Goal: Task Accomplishment & Management: Complete application form

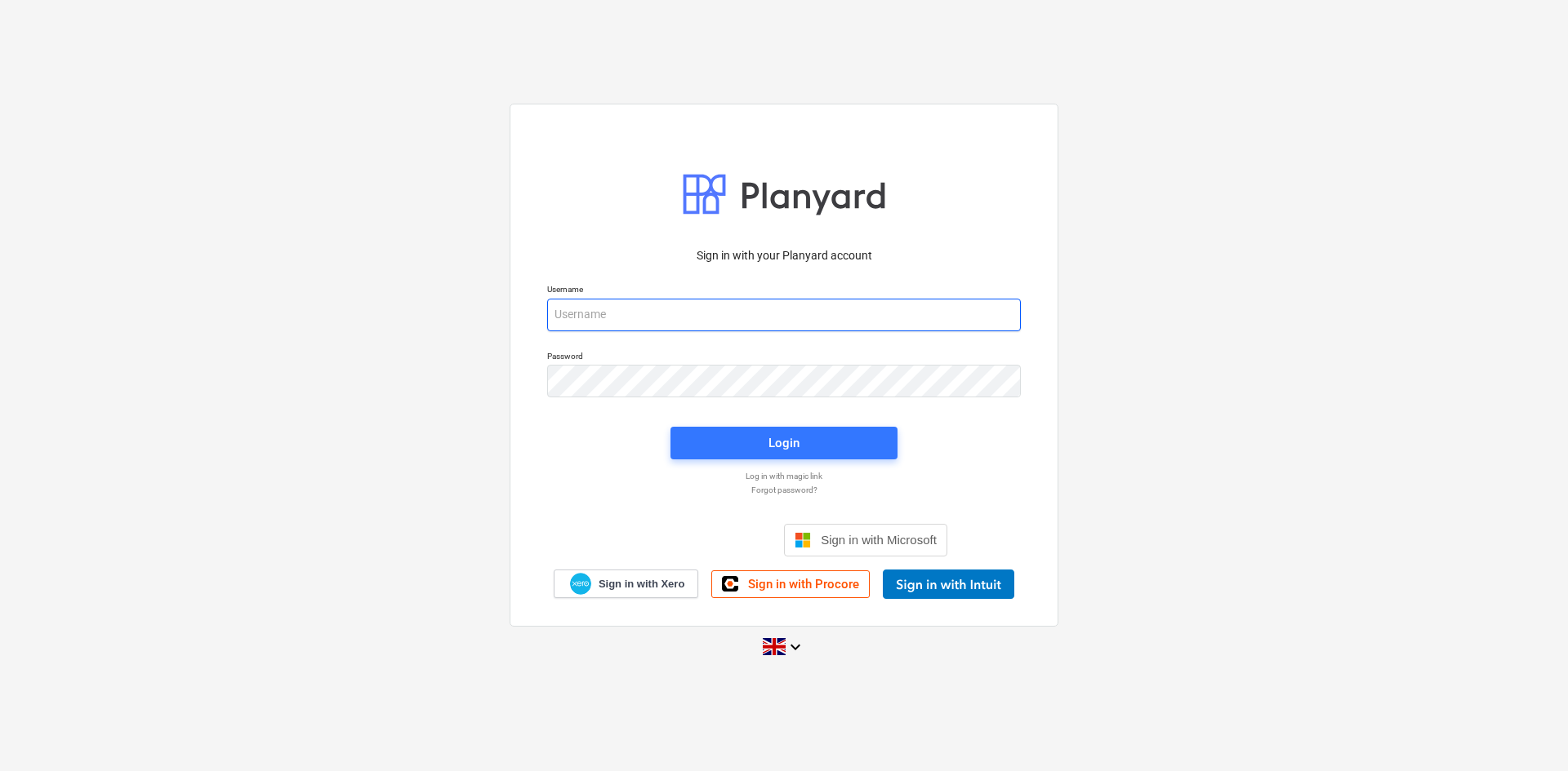
click at [810, 321] on input "email" at bounding box center [784, 315] width 473 height 33
type input "[PERSON_NAME][EMAIL_ADDRESS][PERSON_NAME][DOMAIN_NAME]"
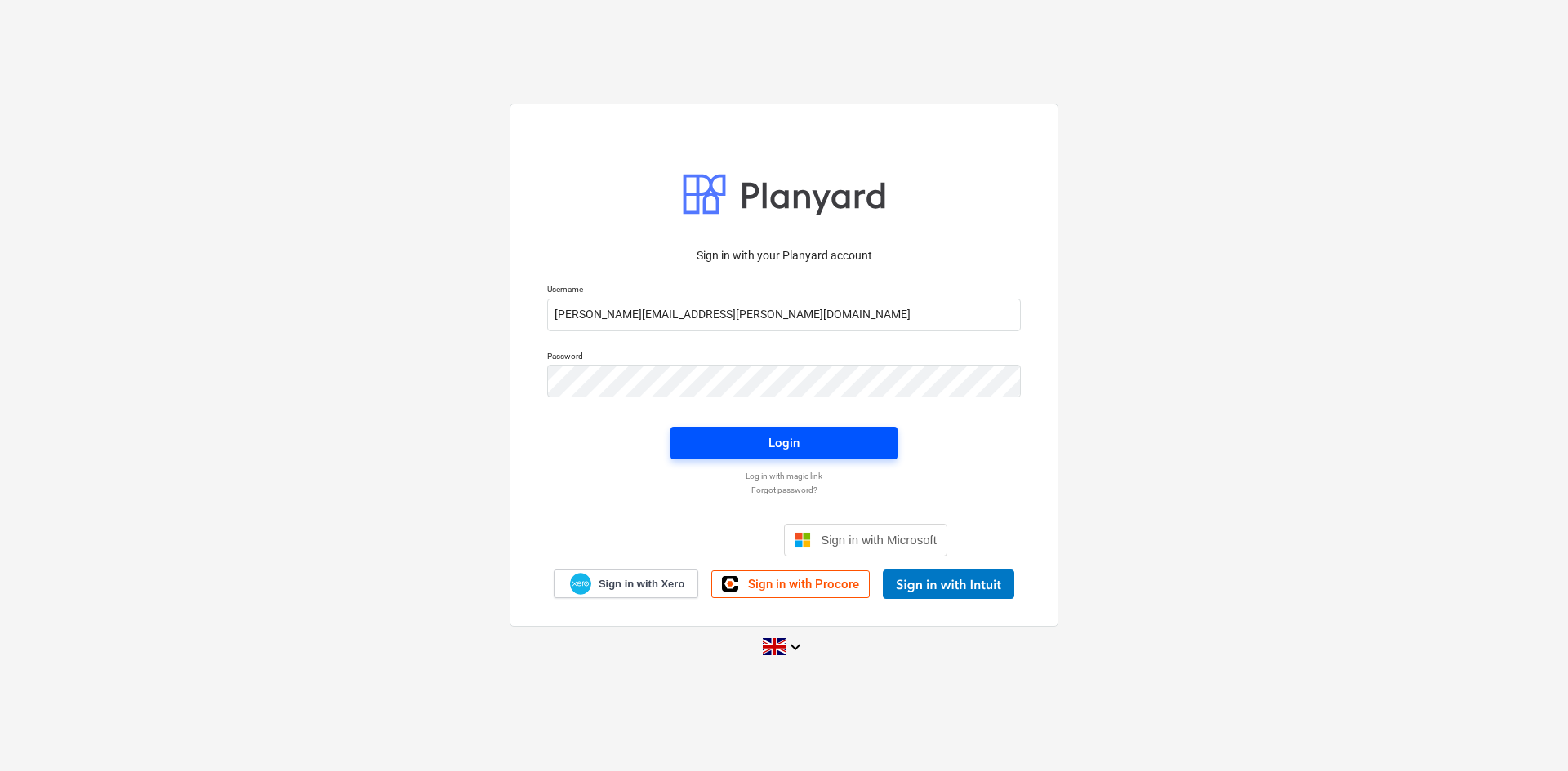
click at [841, 451] on span "Login" at bounding box center [784, 442] width 188 height 21
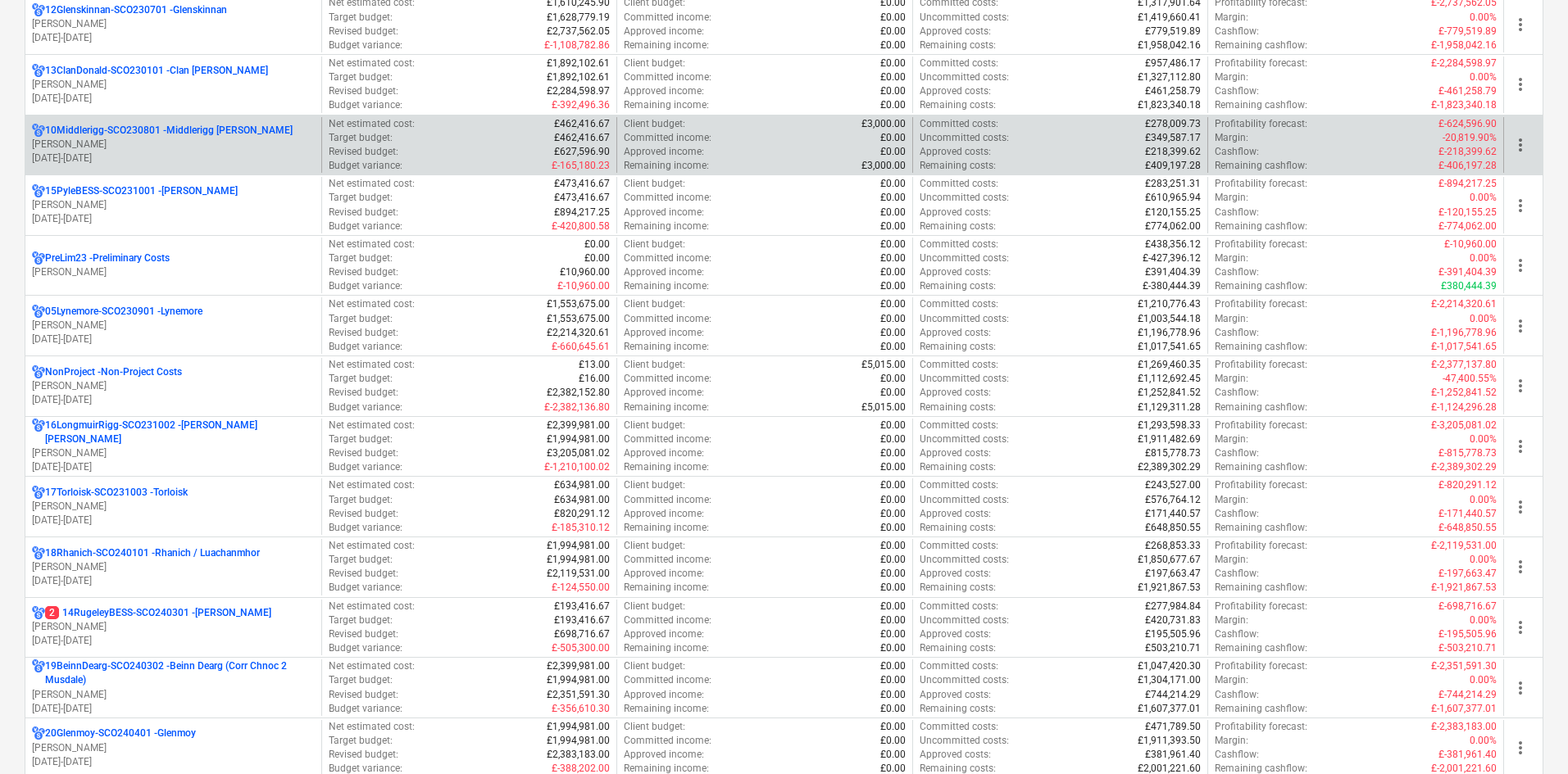
scroll to position [901, 0]
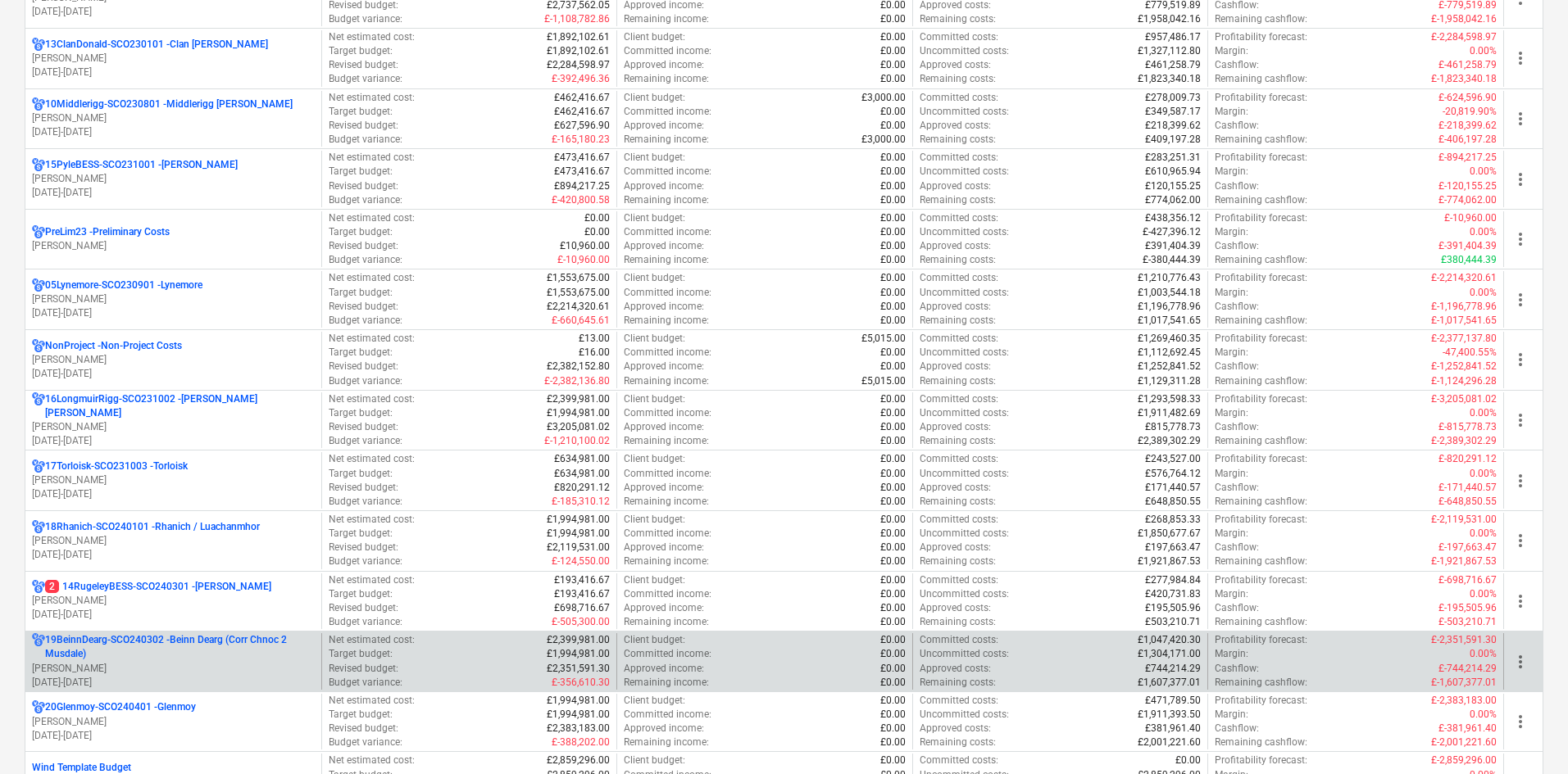
click at [169, 646] on p "19BeinnDearg-SCO240302 - Beinn Dearg (Corr Chnoc 2 Musdale)" at bounding box center [179, 647] width 270 height 27
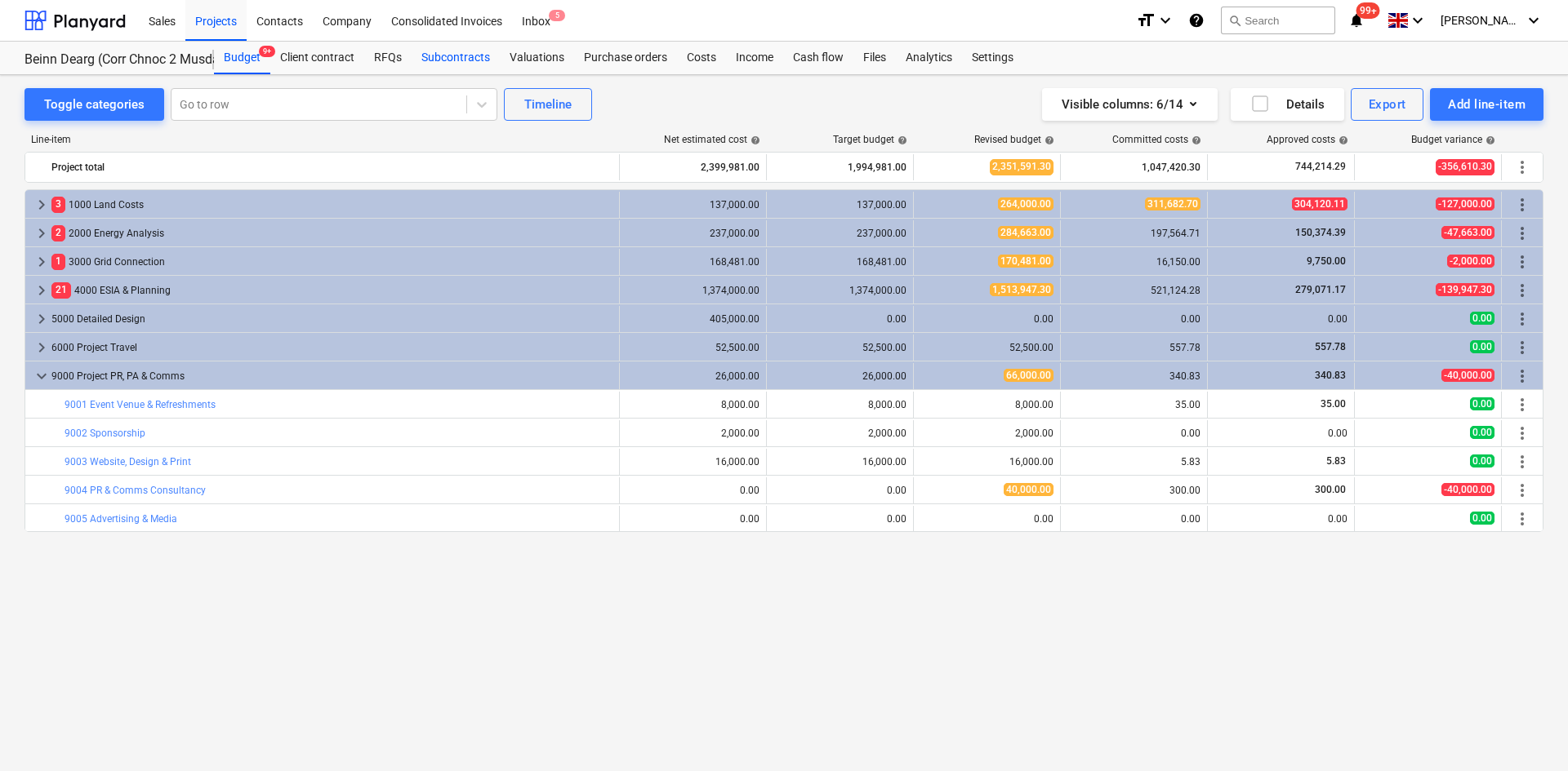
click at [474, 59] on div "Subcontracts" at bounding box center [455, 58] width 88 height 33
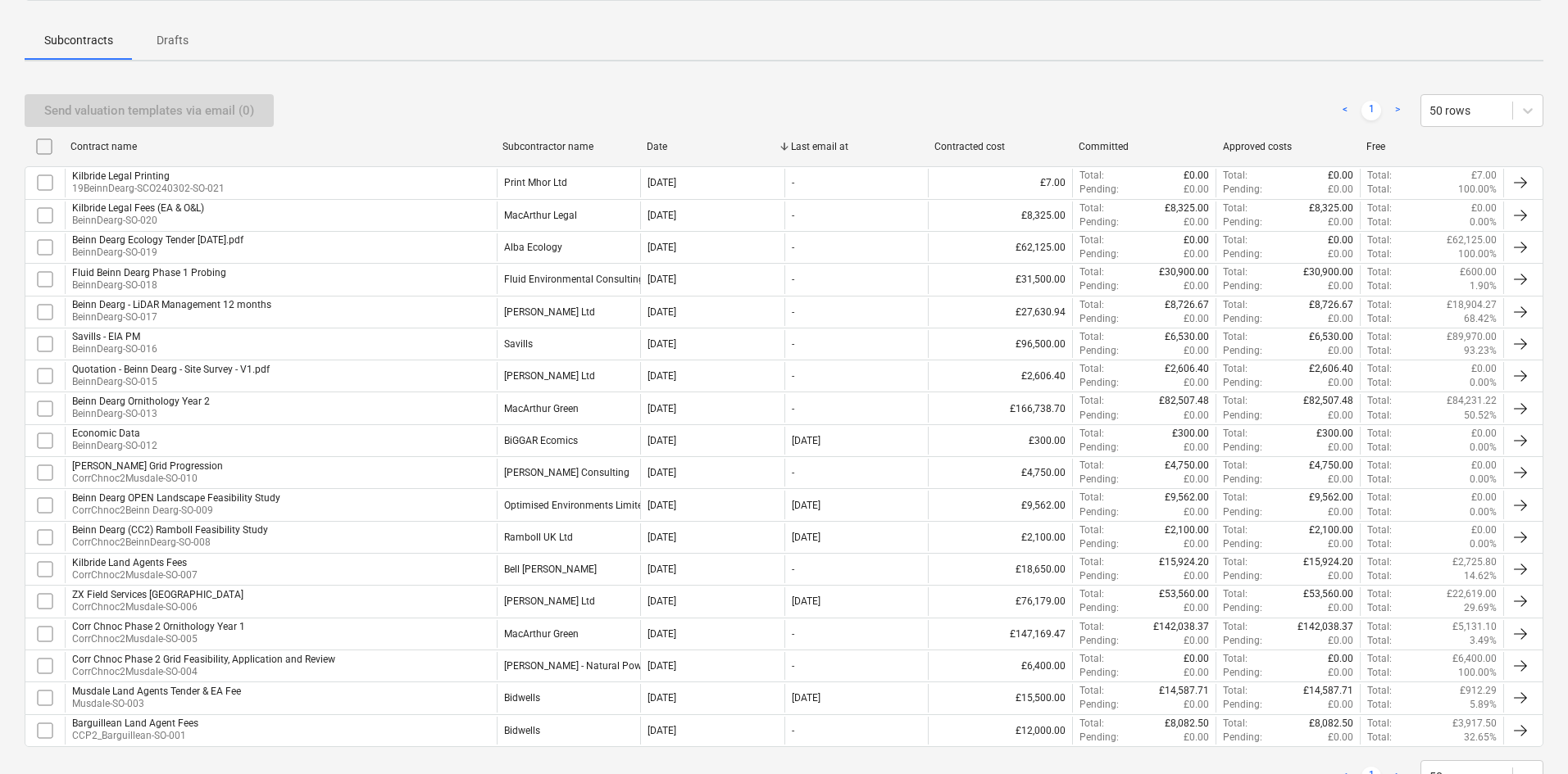
scroll to position [246, 0]
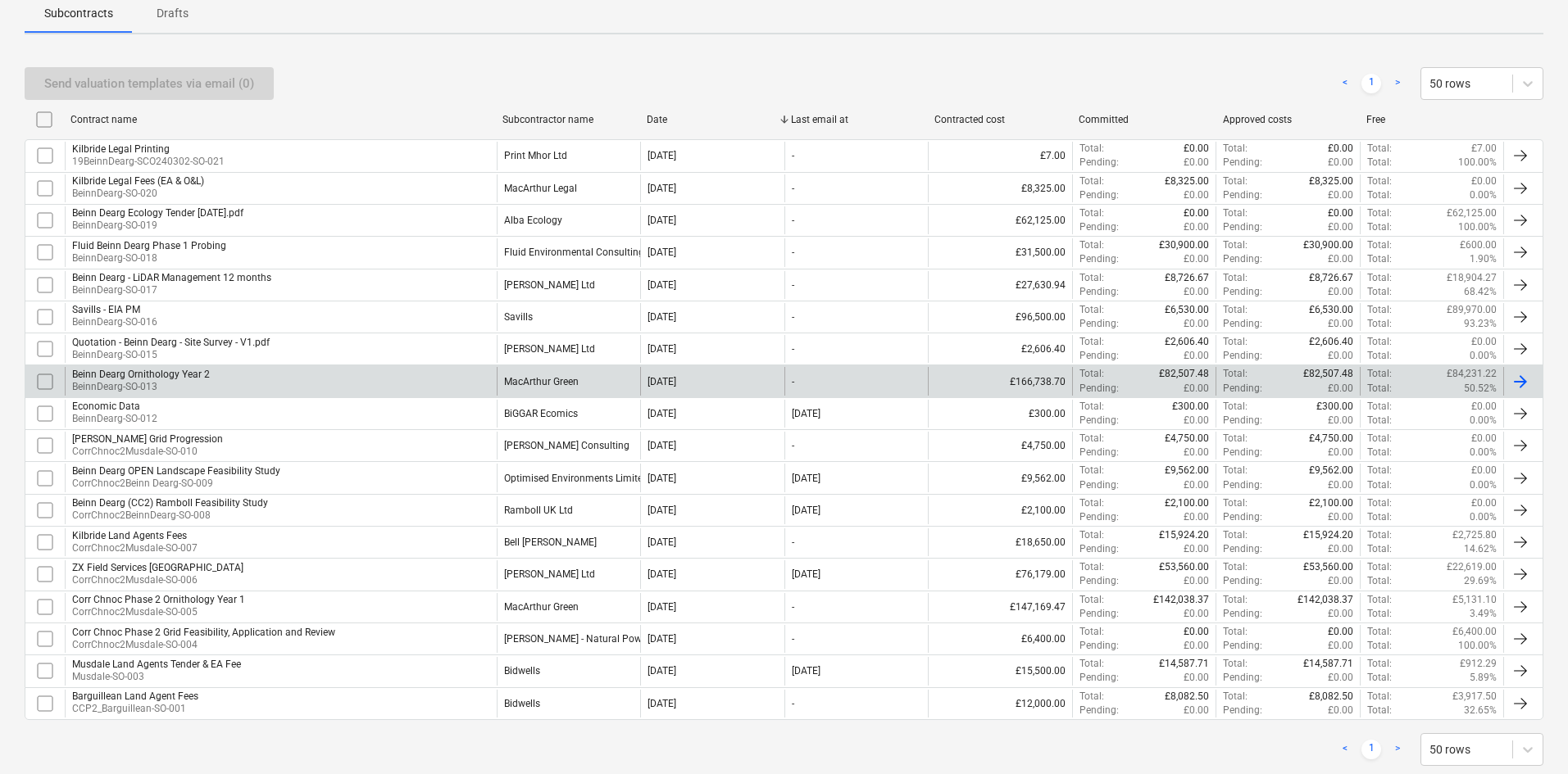
click at [297, 368] on div "Beinn Dearg Ornithology Year 2 BeinnDearg-SO-013" at bounding box center [281, 381] width 432 height 27
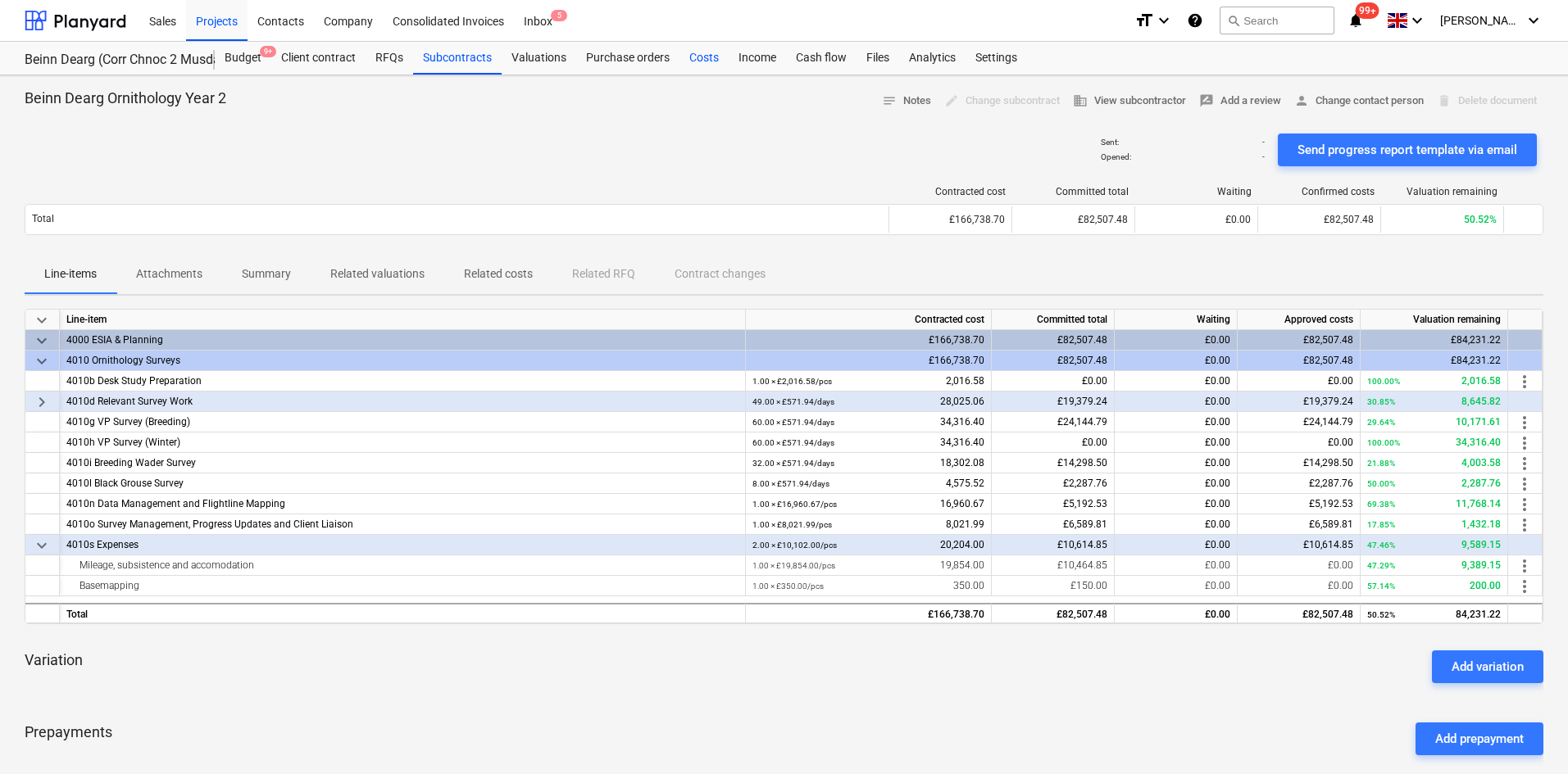
click at [714, 65] on div "Costs" at bounding box center [704, 58] width 49 height 33
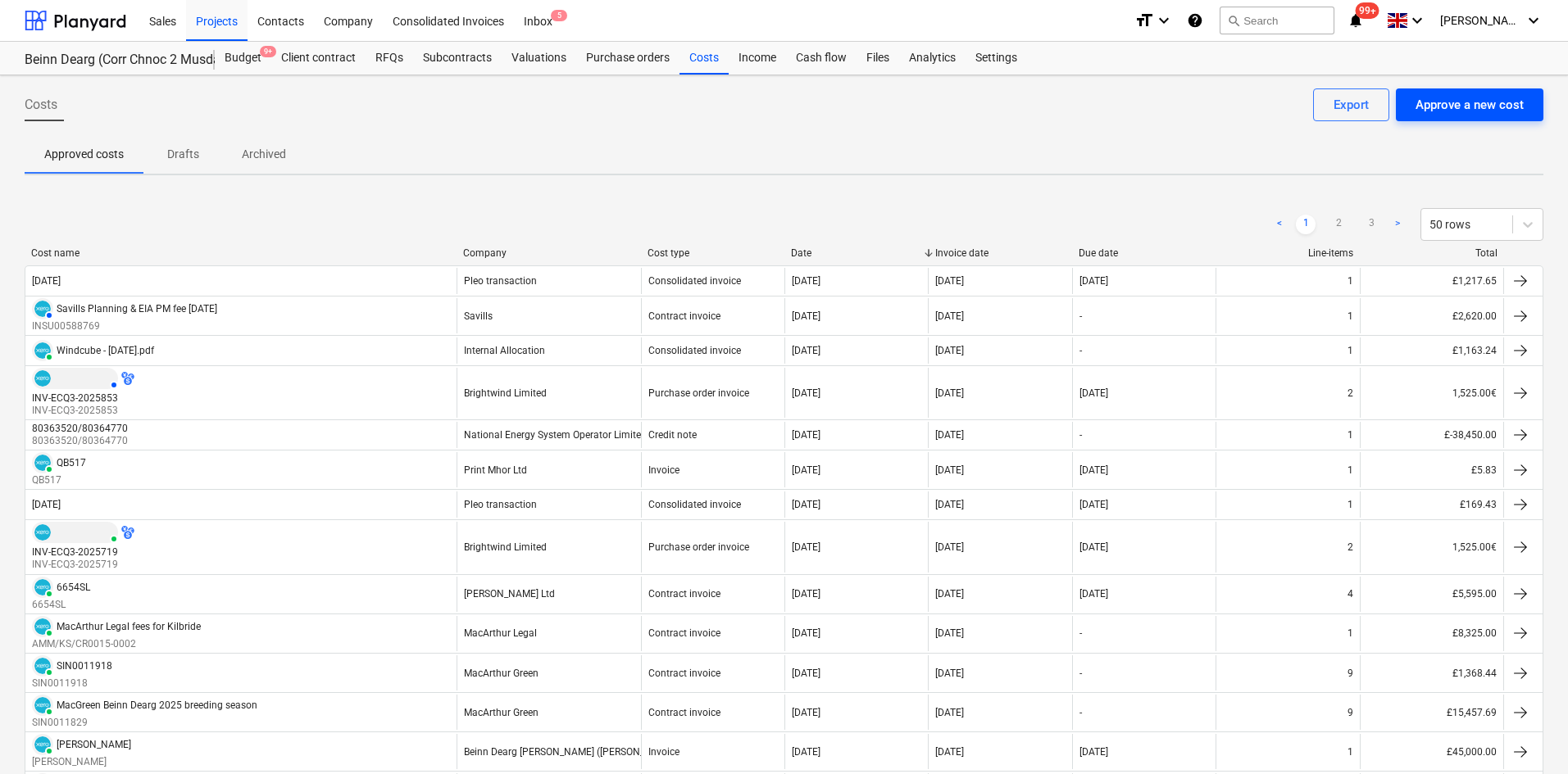
click at [1445, 101] on div "Approve a new cost" at bounding box center [1470, 104] width 108 height 21
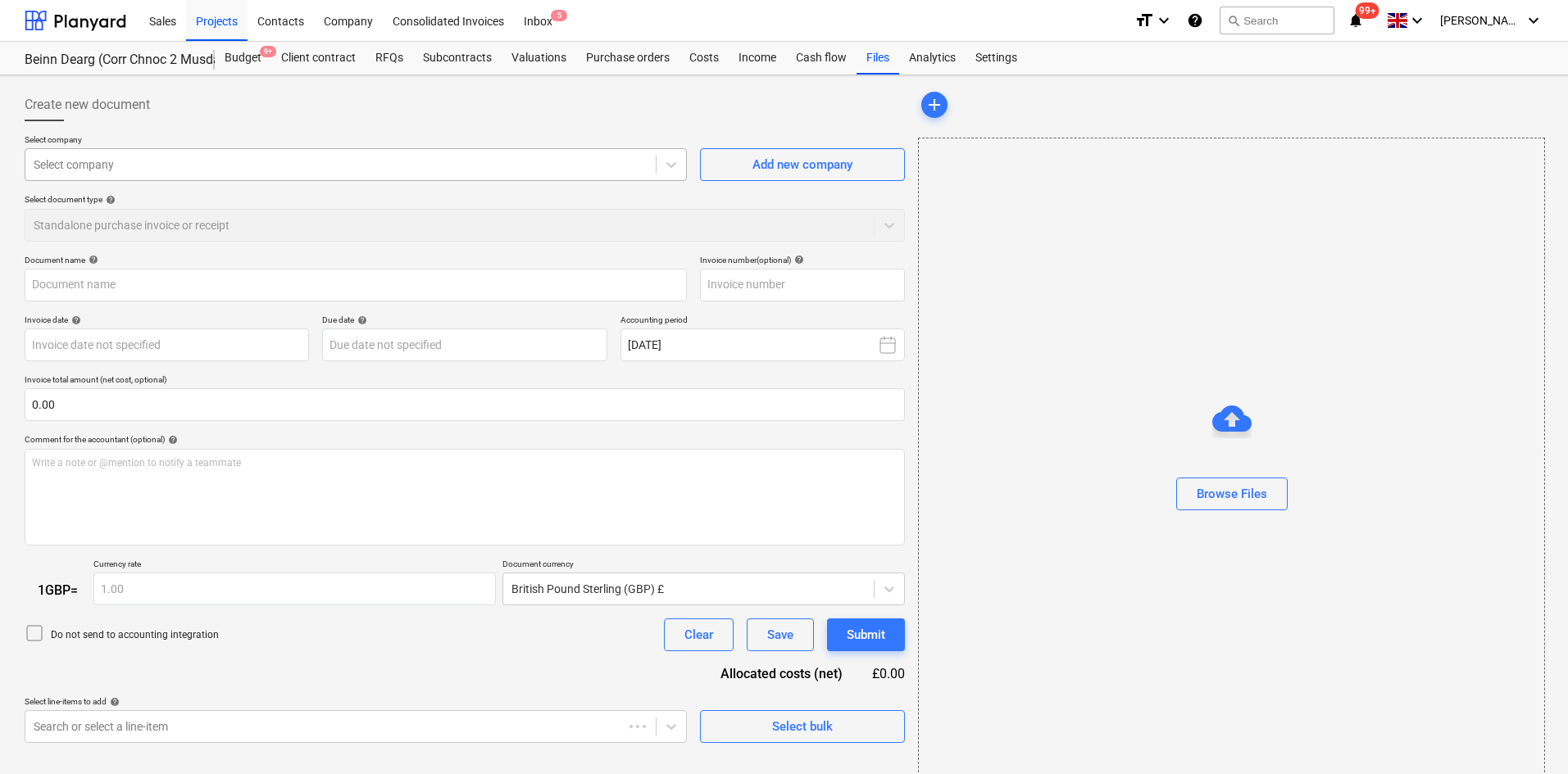
click at [261, 164] on div at bounding box center [341, 164] width 614 height 16
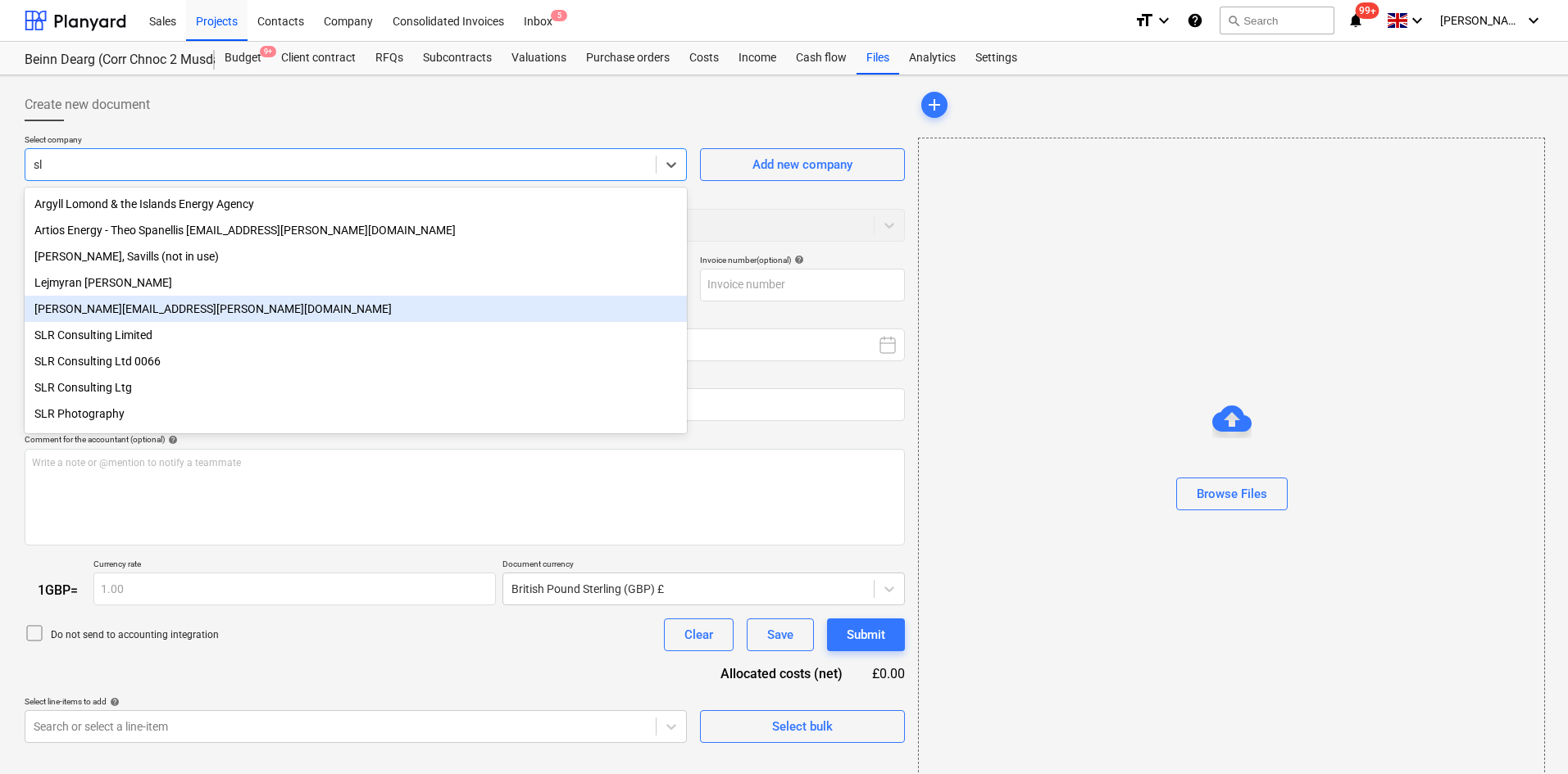
type input "s"
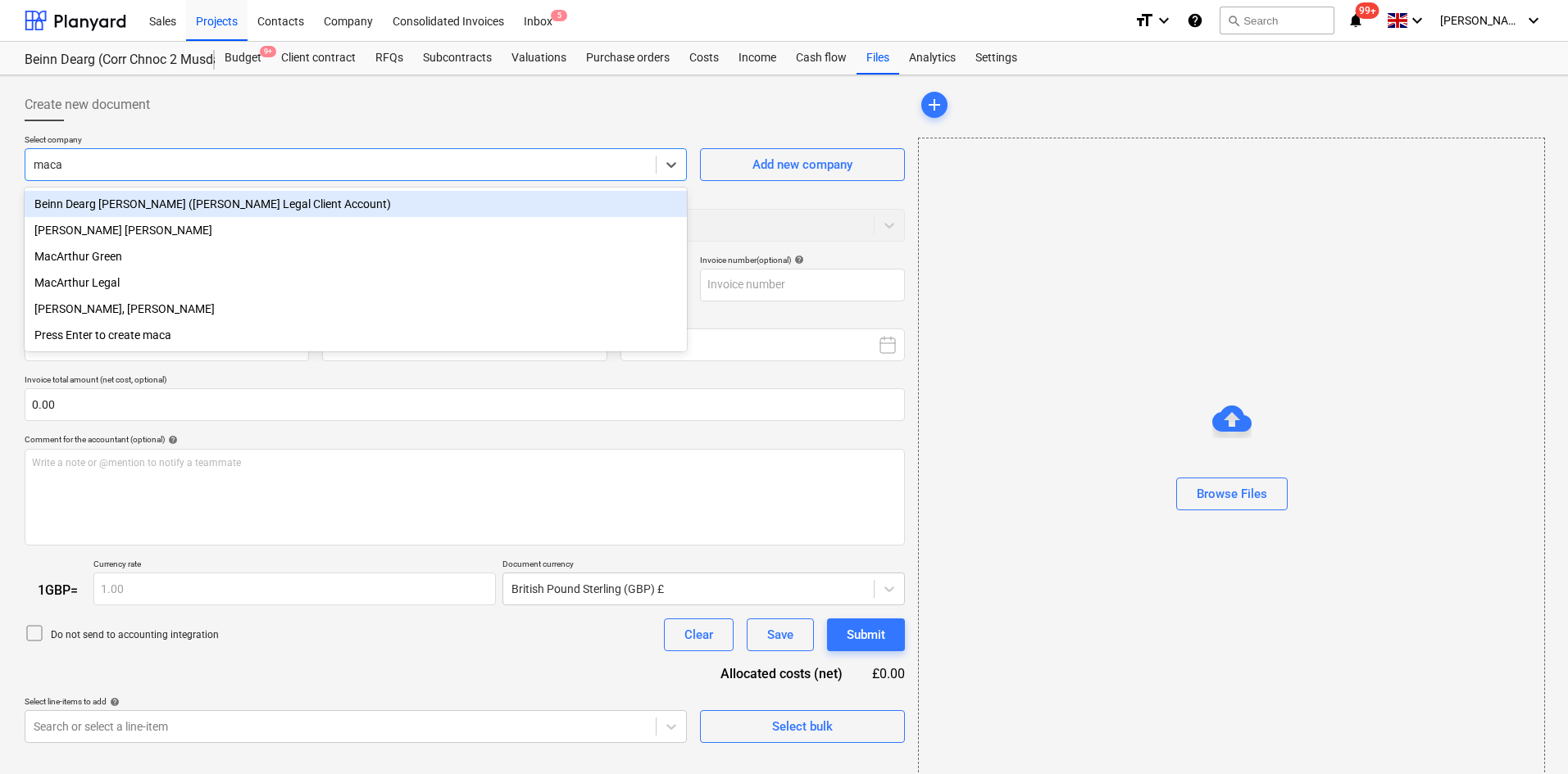
type input "macar"
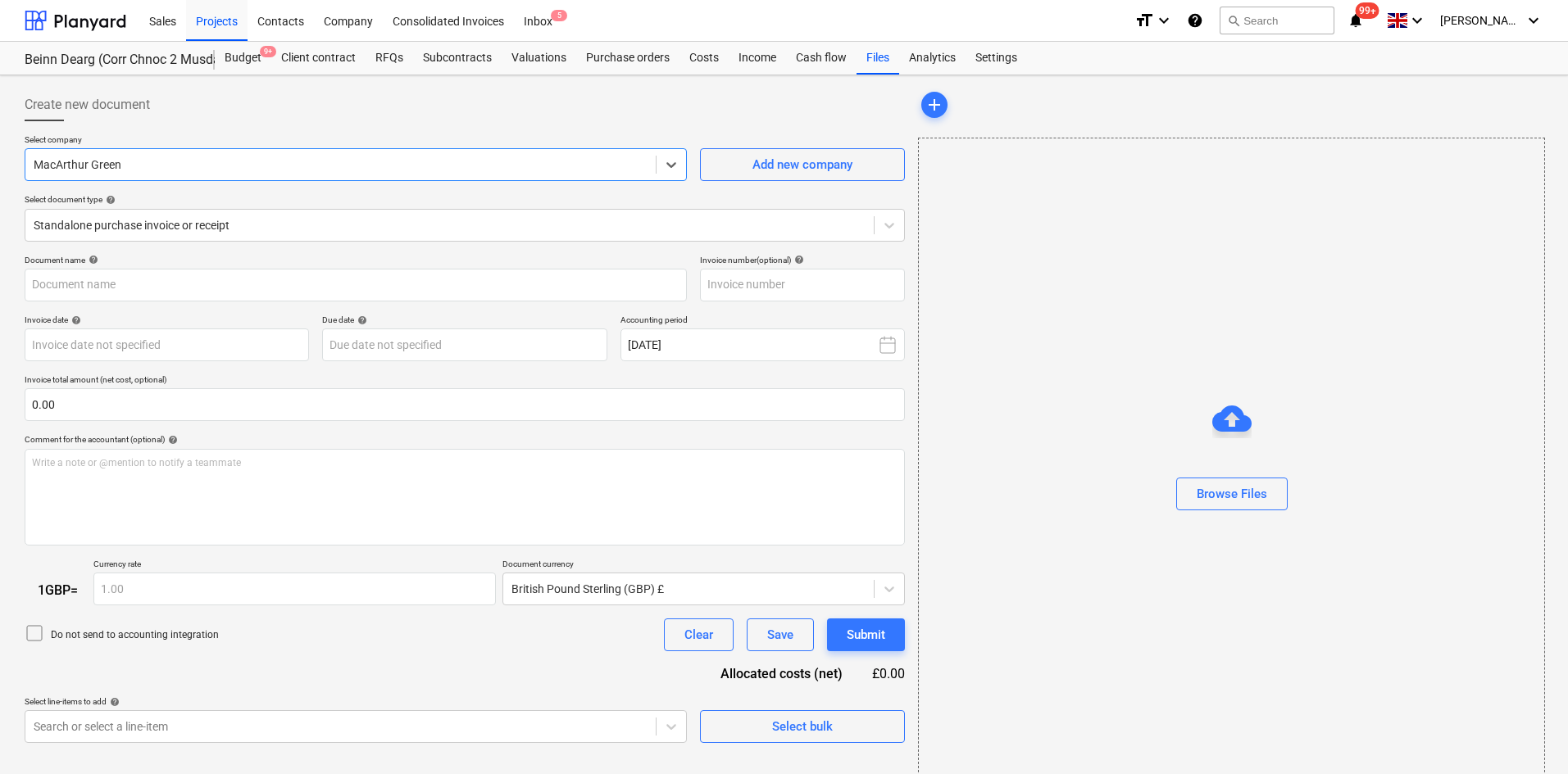
click at [617, 206] on p "Select document type help" at bounding box center [464, 201] width 880 height 14
click at [614, 226] on div at bounding box center [450, 226] width 832 height 16
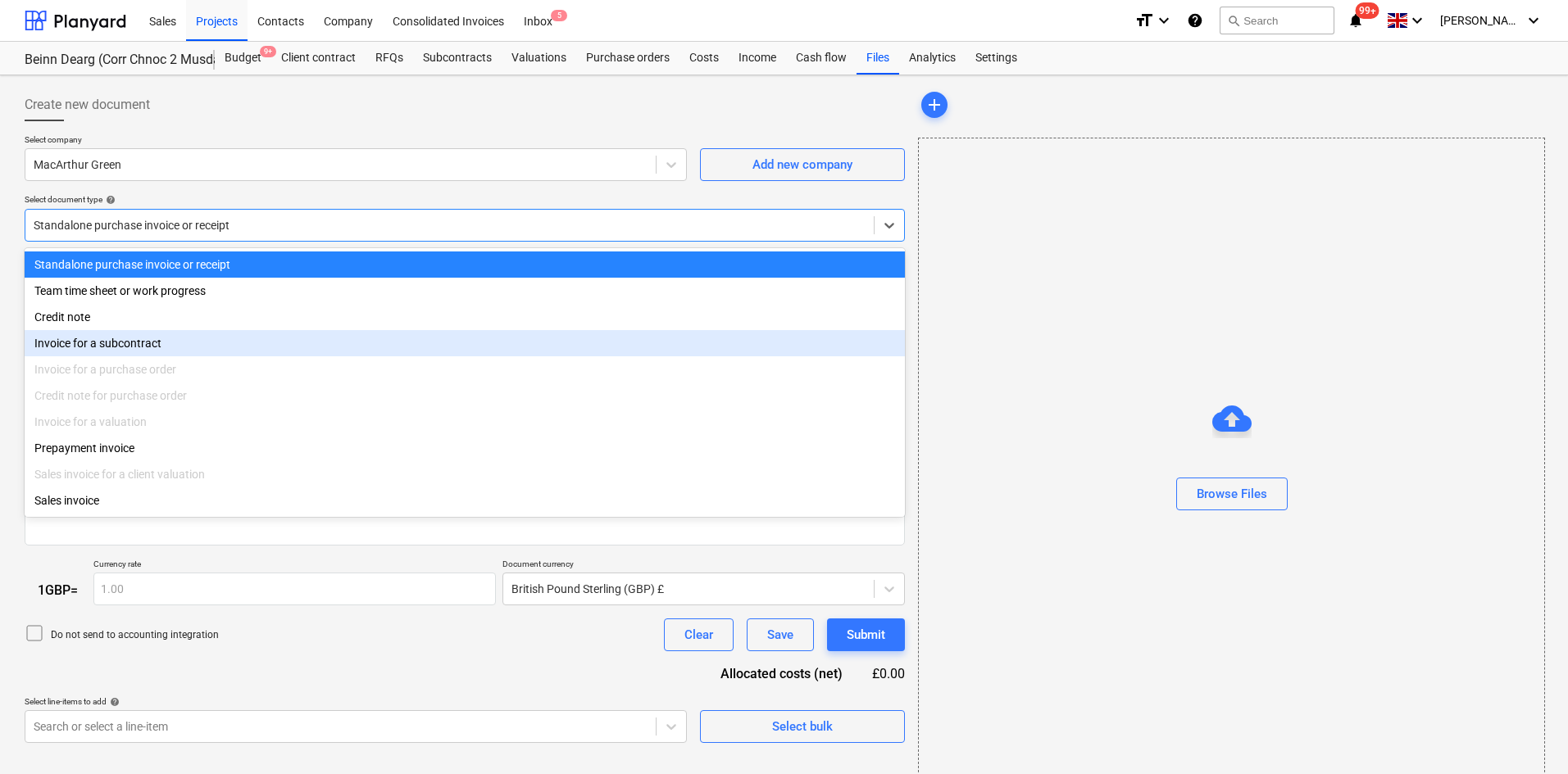
click at [304, 344] on div "Invoice for a subcontract" at bounding box center [464, 343] width 880 height 27
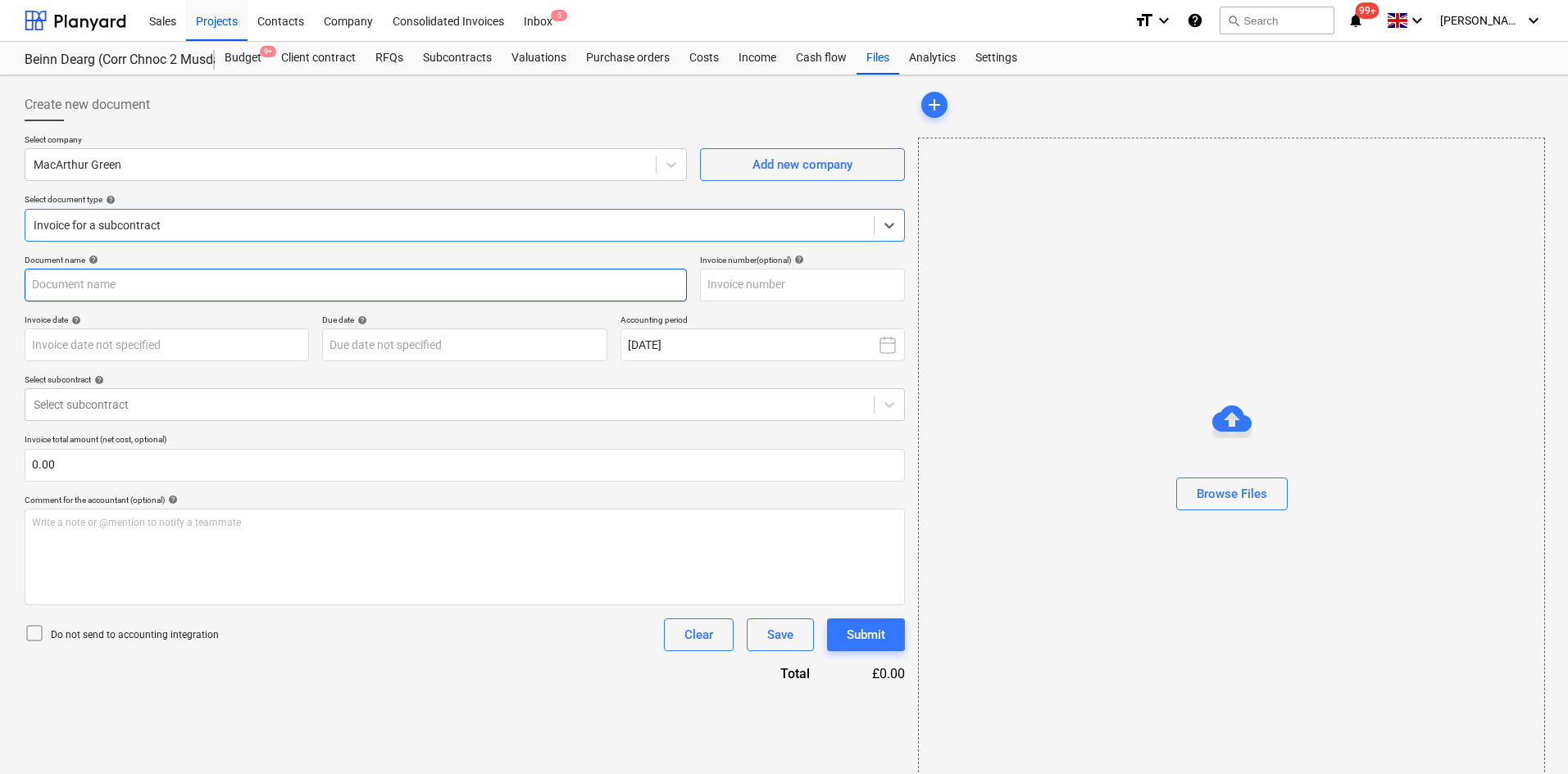
click at [274, 298] on input "text" at bounding box center [356, 285] width 662 height 33
type input "Beinn Dearg non breeding season"
click at [856, 275] on input "text" at bounding box center [803, 285] width 205 height 33
paste input "41053154"
type input "41053154"
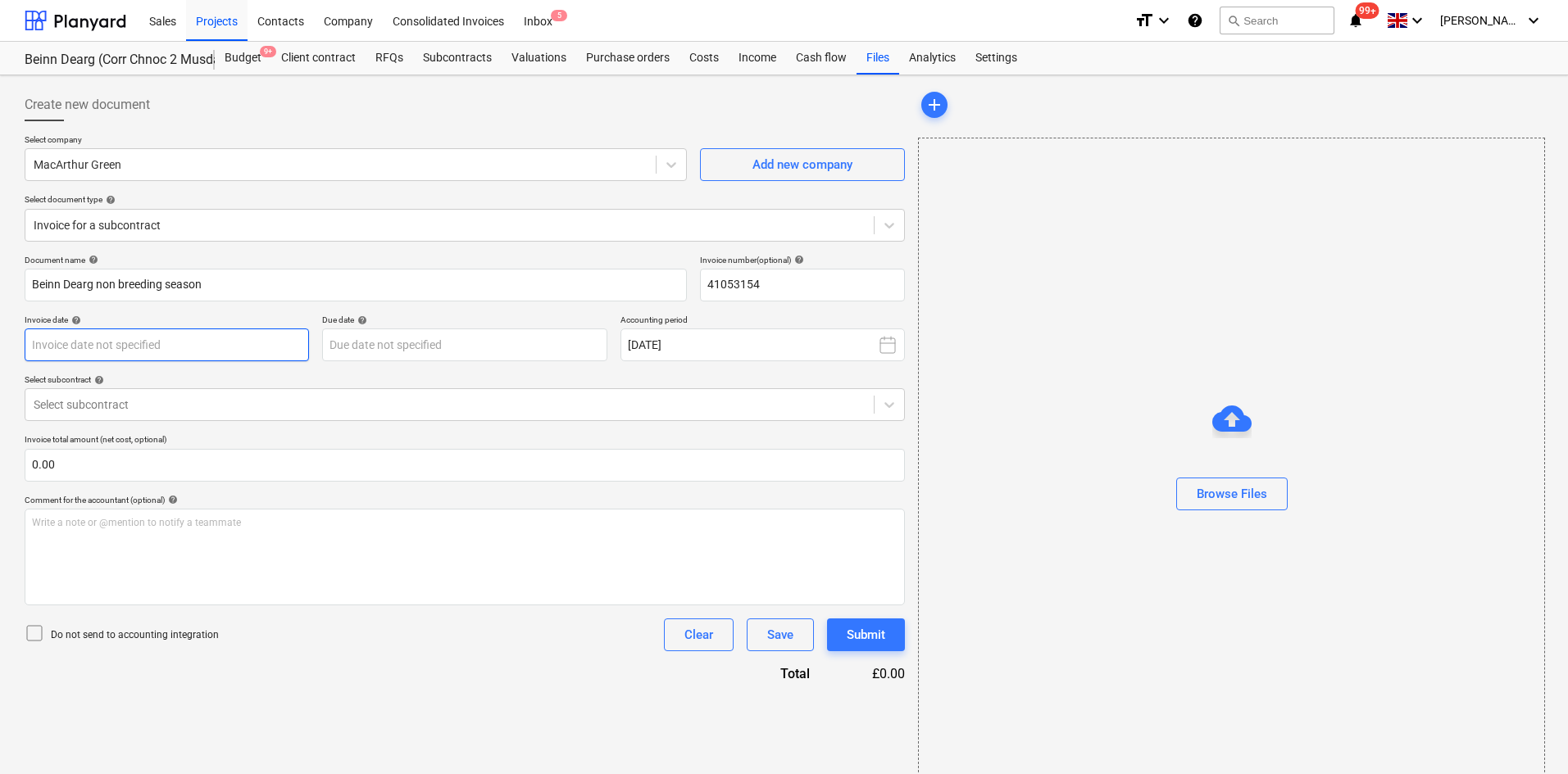
click at [219, 348] on body "Sales Projects Contacts Company Consolidated Invoices Inbox 5 format_size keybo…" at bounding box center [784, 387] width 1568 height 774
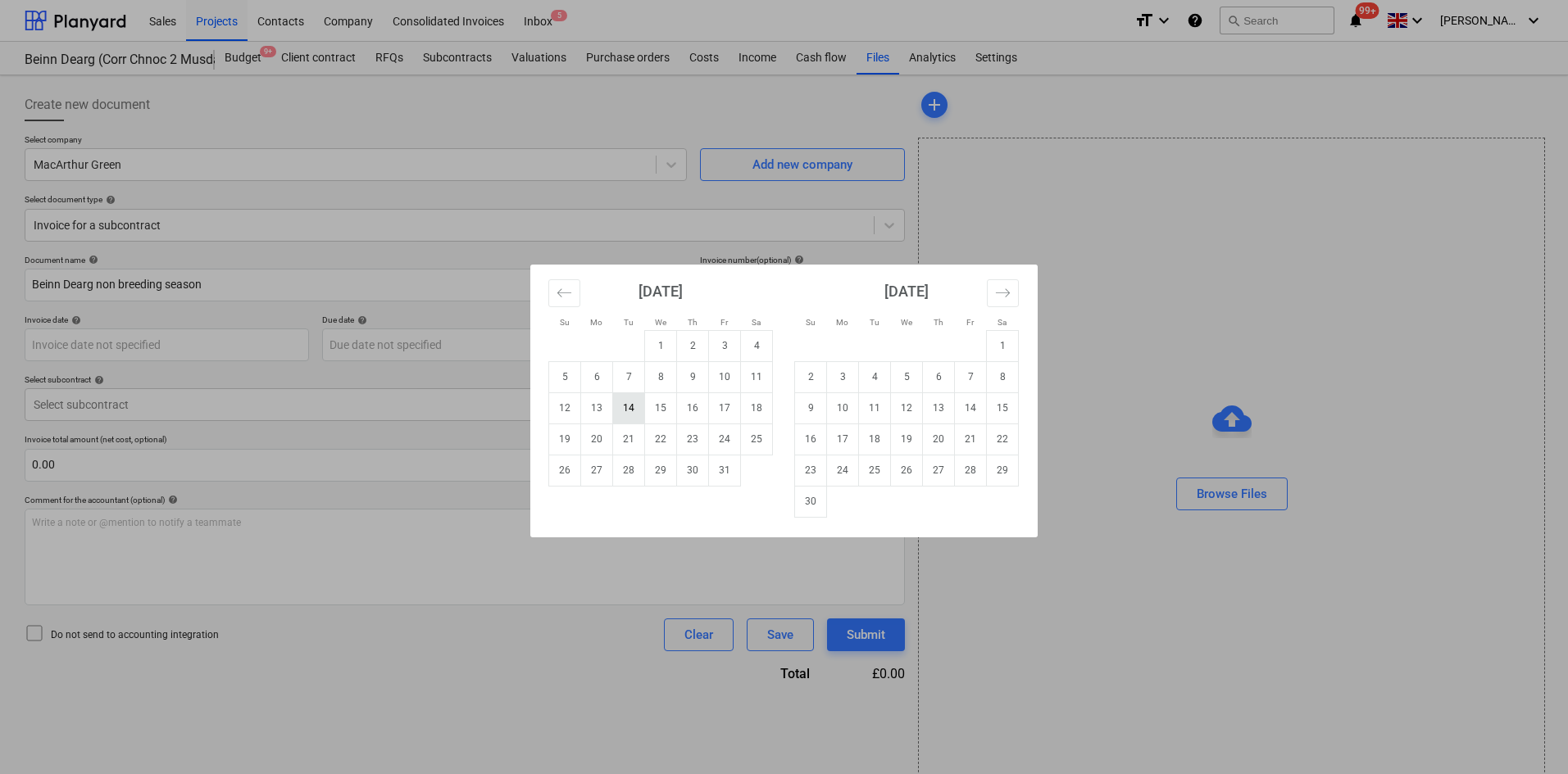
click at [631, 408] on td "14" at bounding box center [629, 408] width 32 height 31
type input "[DATE]"
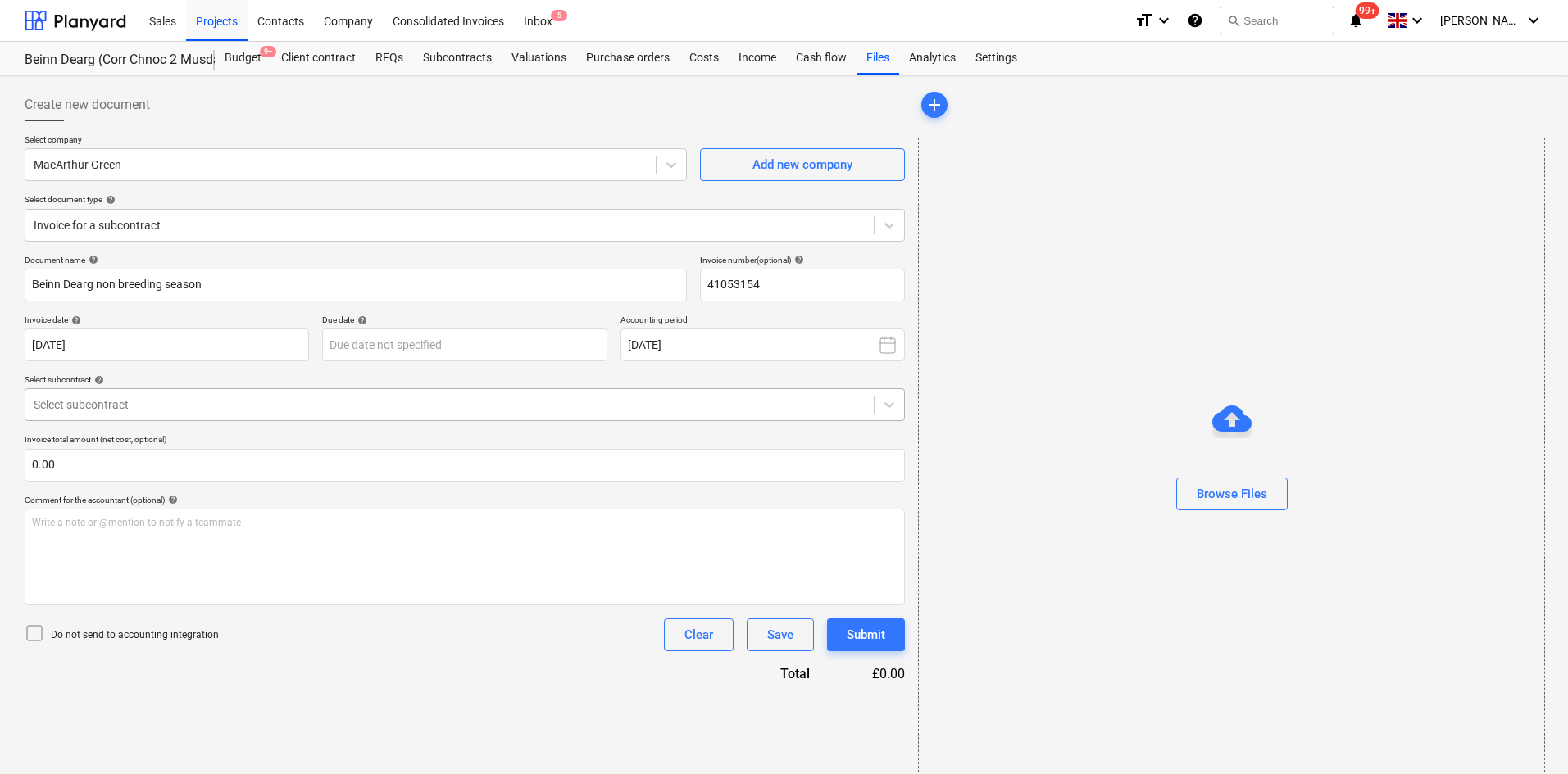
click at [262, 402] on div at bounding box center [450, 405] width 832 height 16
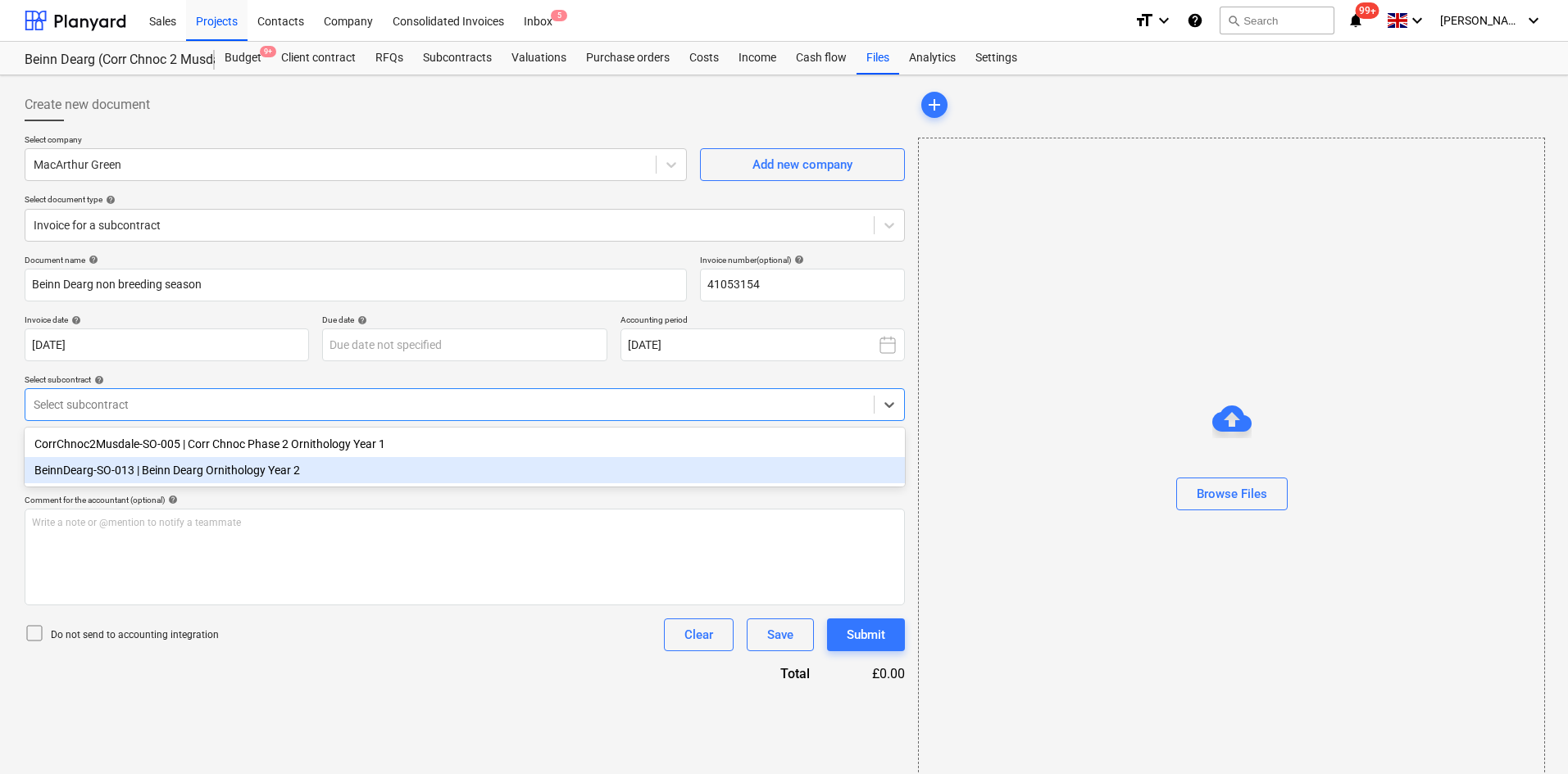
click at [261, 469] on div "BeinnDearg-SO-013 | Beinn Dearg Ornithology Year 2" at bounding box center [464, 470] width 880 height 27
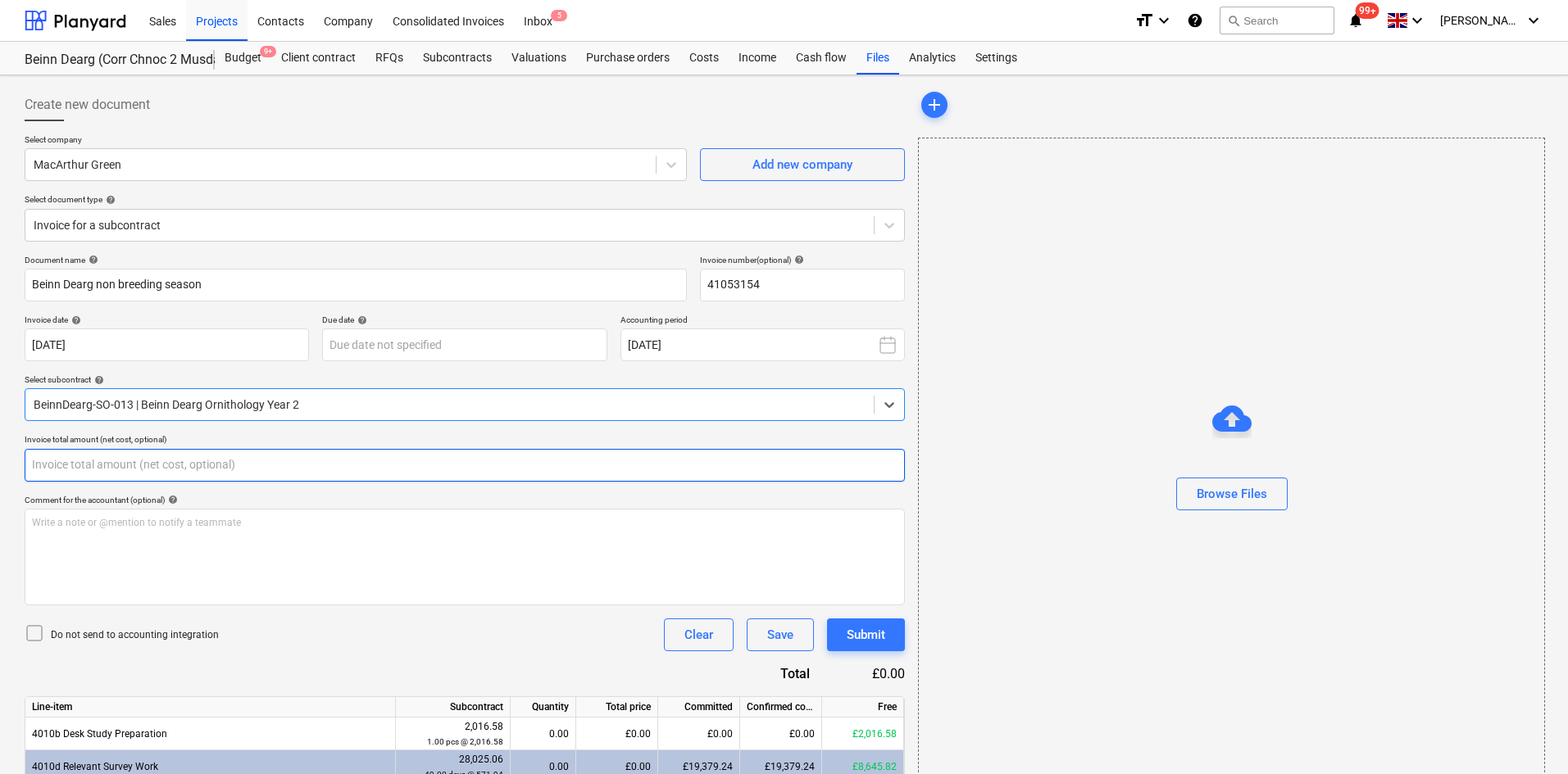
click at [261, 469] on input "text" at bounding box center [464, 465] width 880 height 33
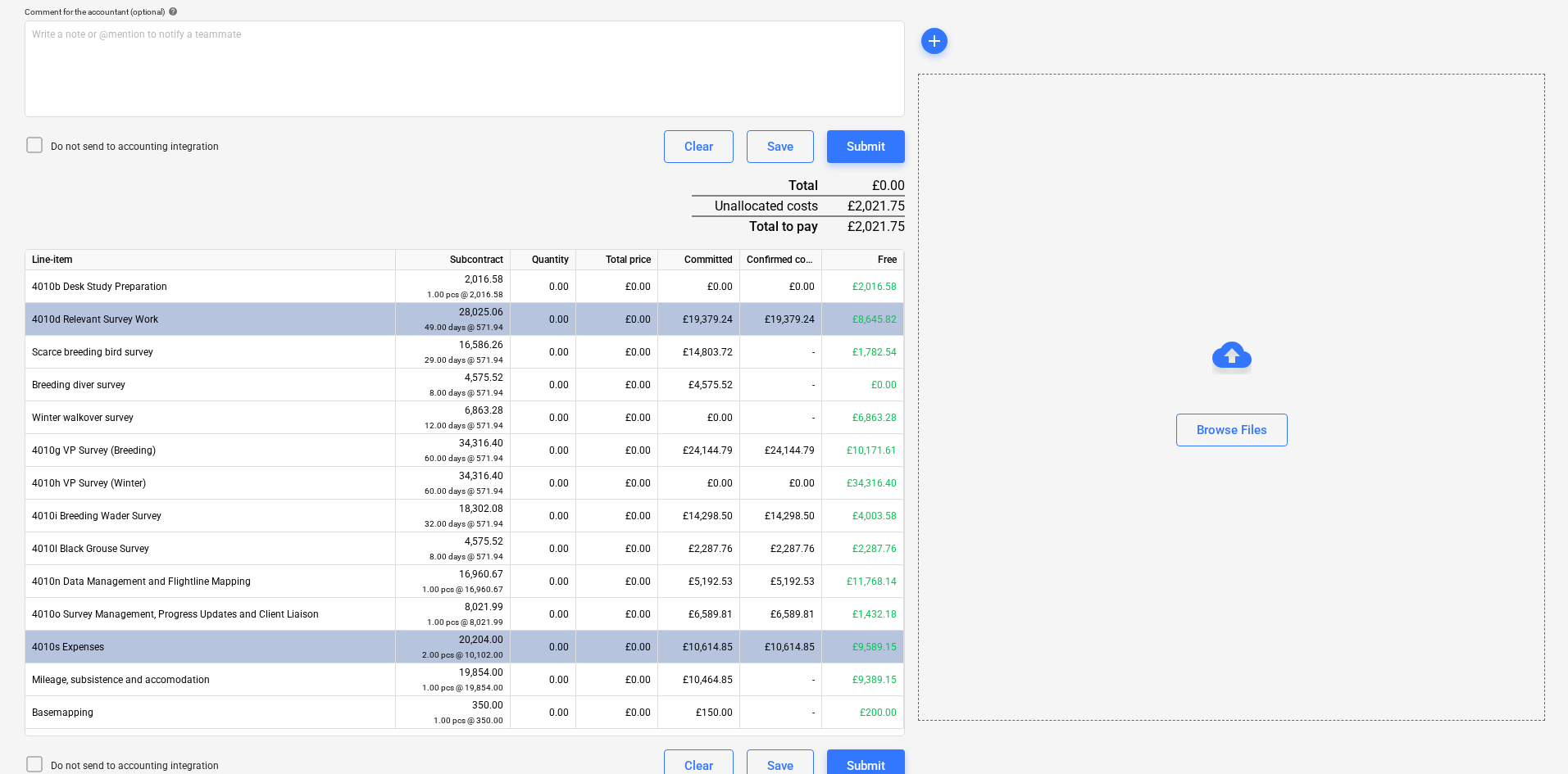
scroll to position [492, 0]
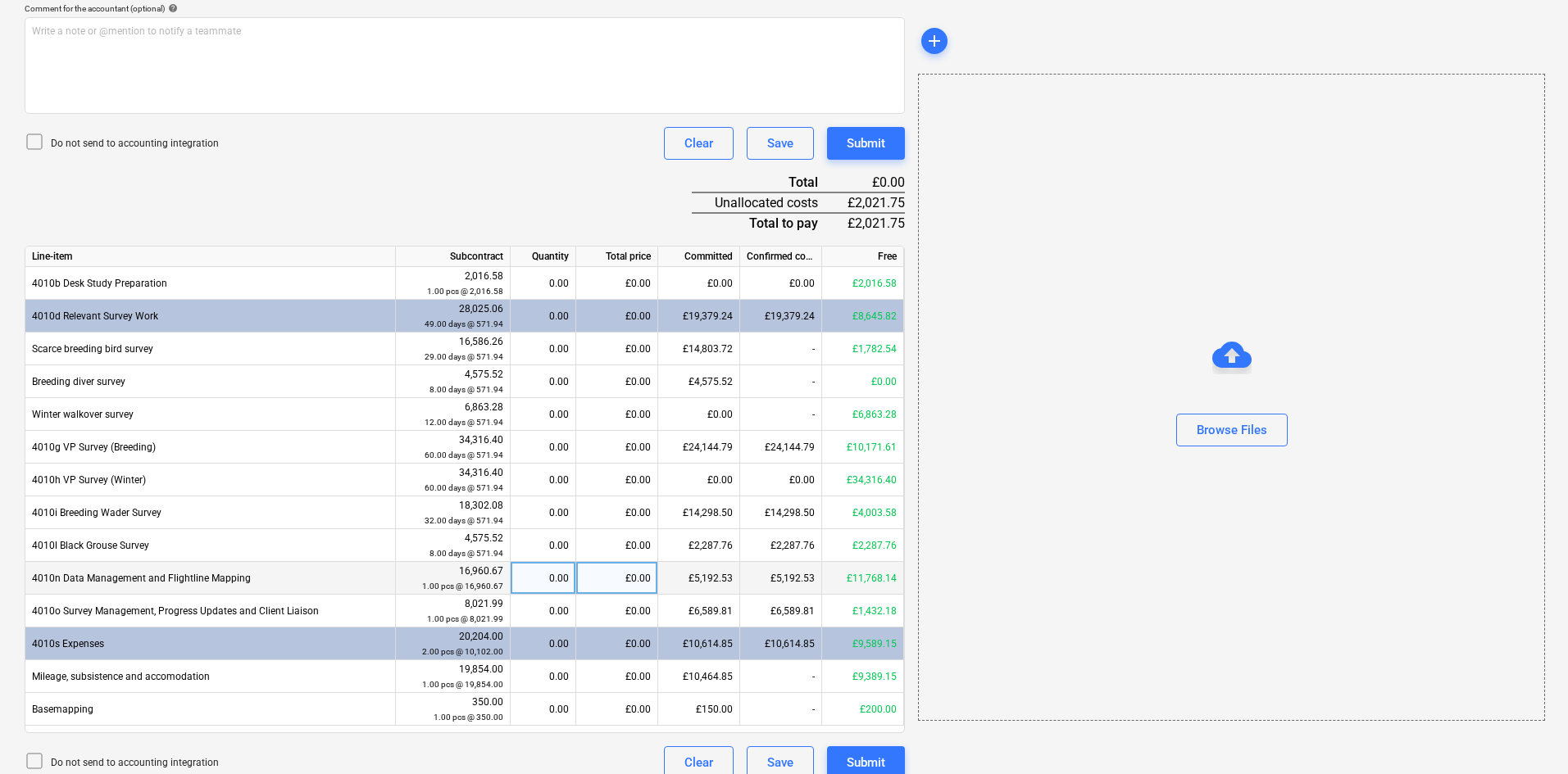
type input "2,021.75"
click at [602, 578] on div "£0.00" at bounding box center [617, 578] width 82 height 33
type input "2021.75"
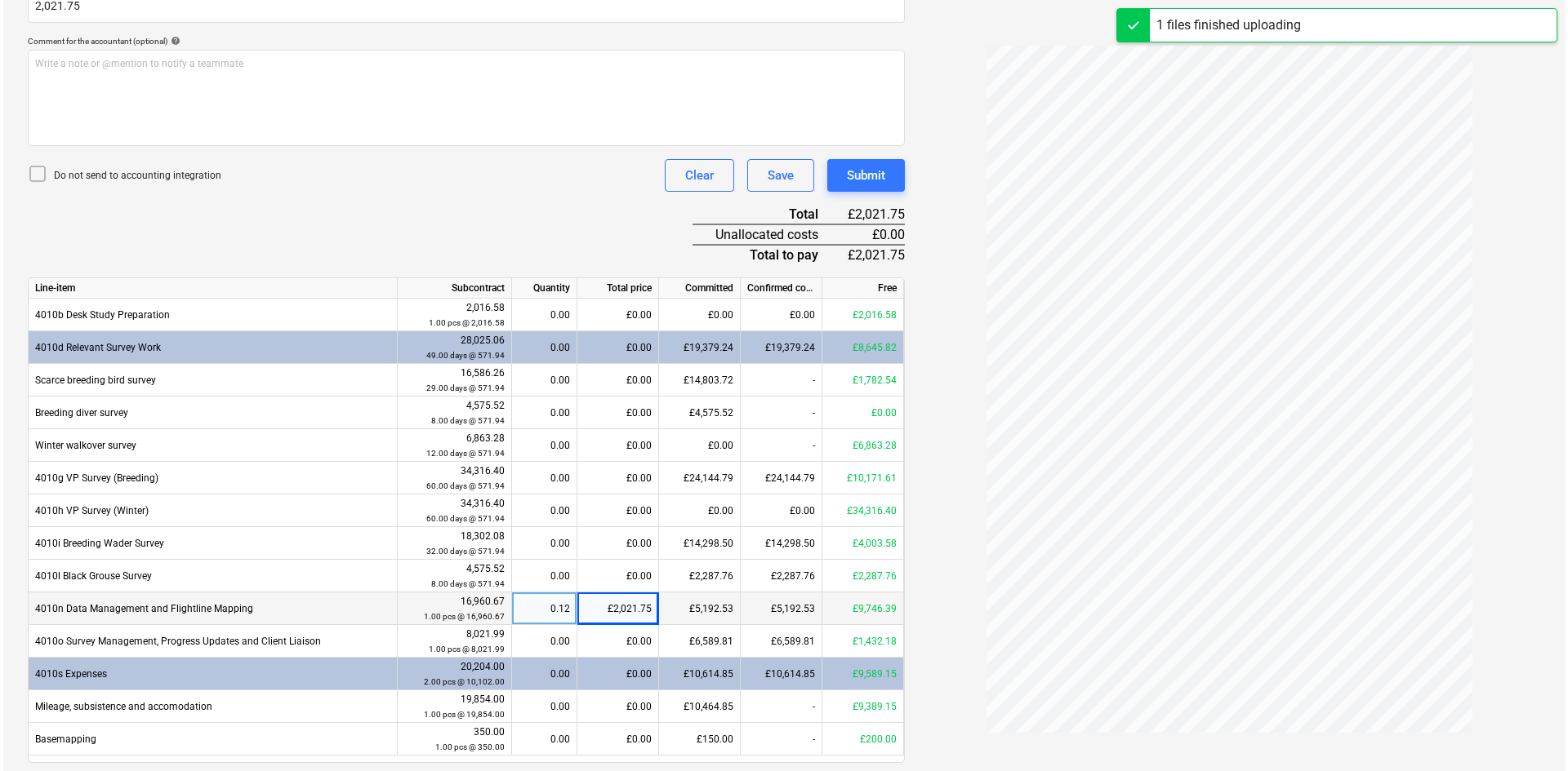
scroll to position [508, 0]
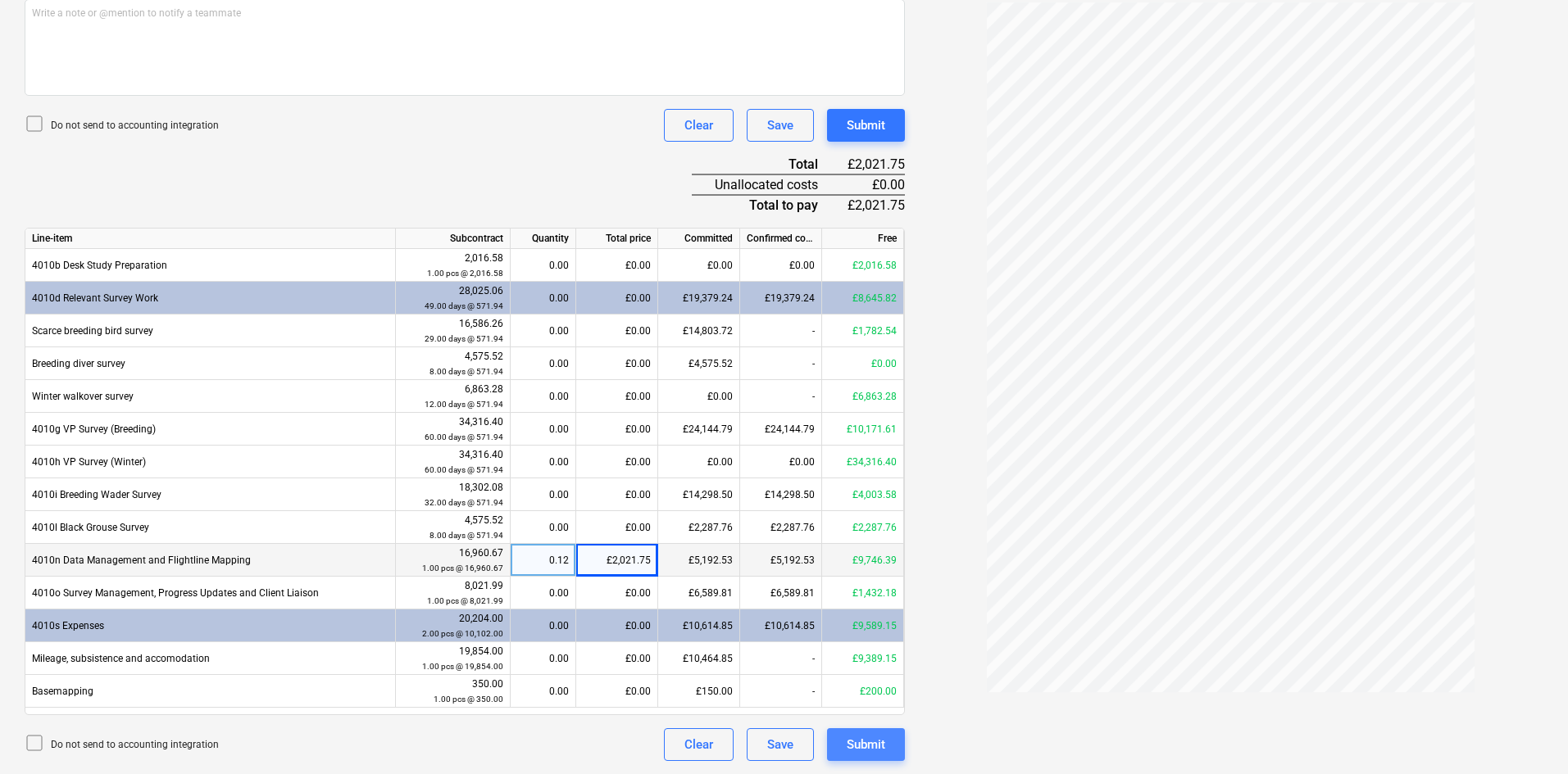
click at [872, 742] on div "Submit" at bounding box center [866, 744] width 38 height 21
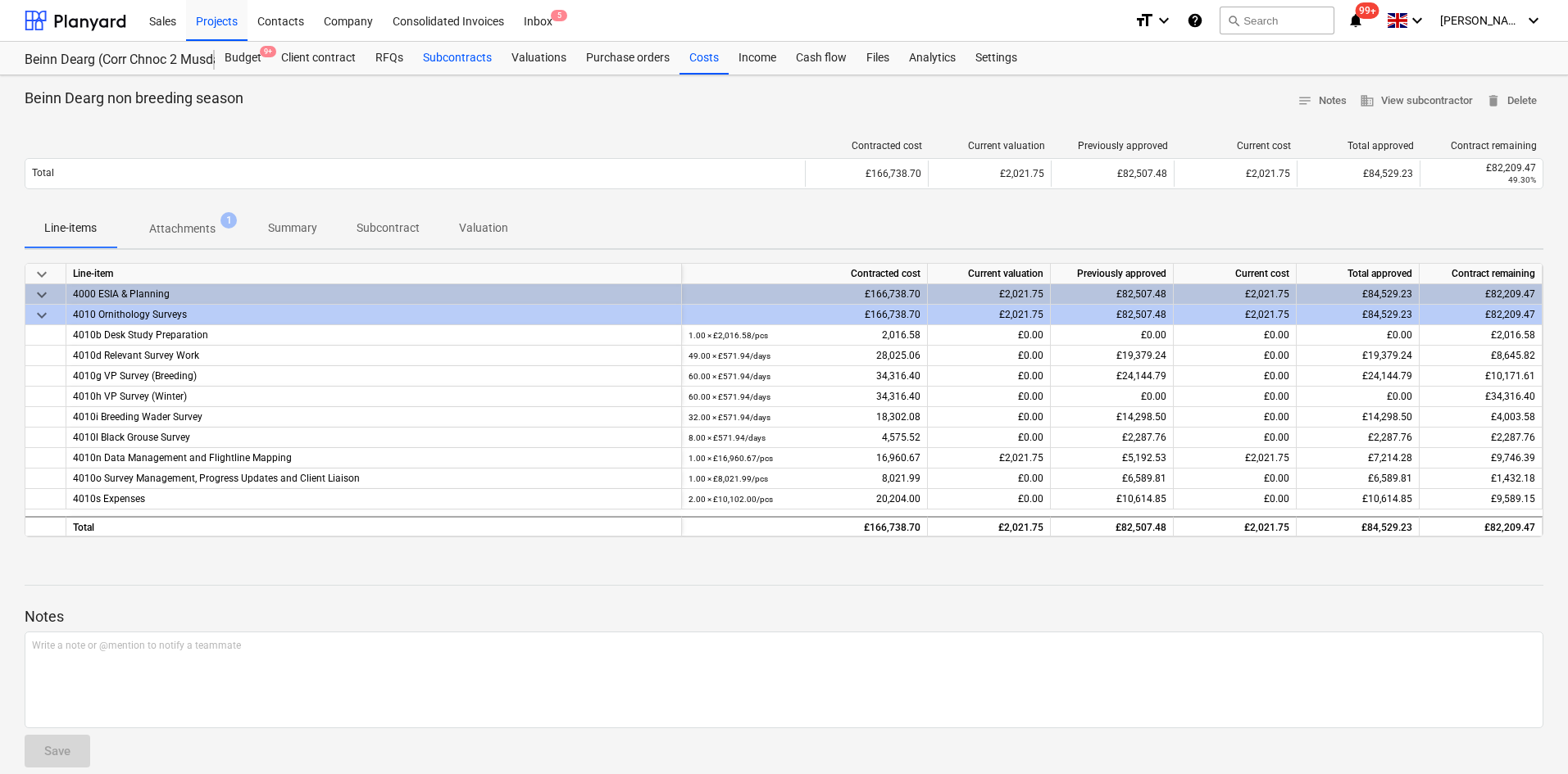
click at [486, 59] on div "Subcontracts" at bounding box center [457, 58] width 89 height 33
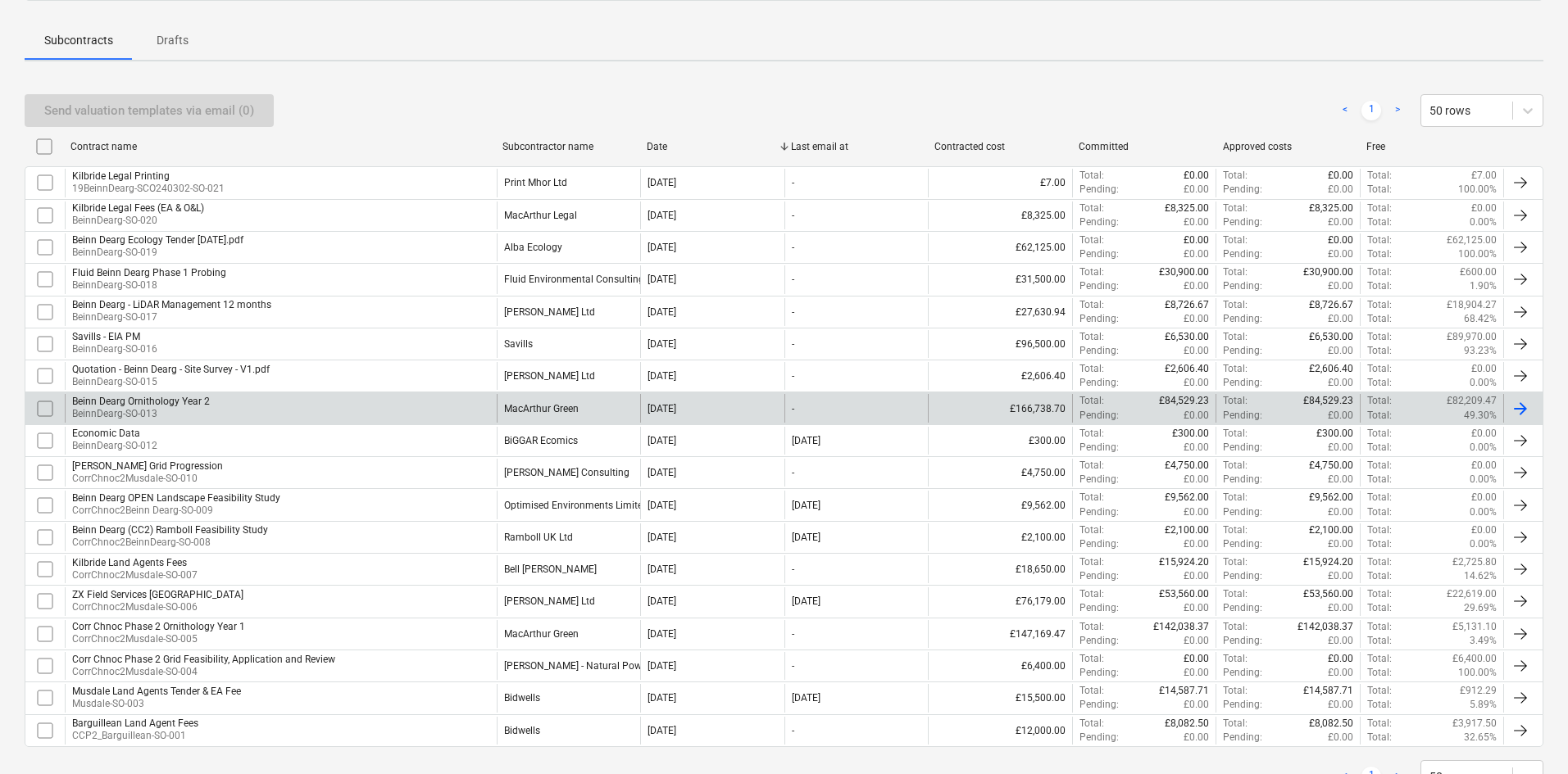
scroll to position [246, 0]
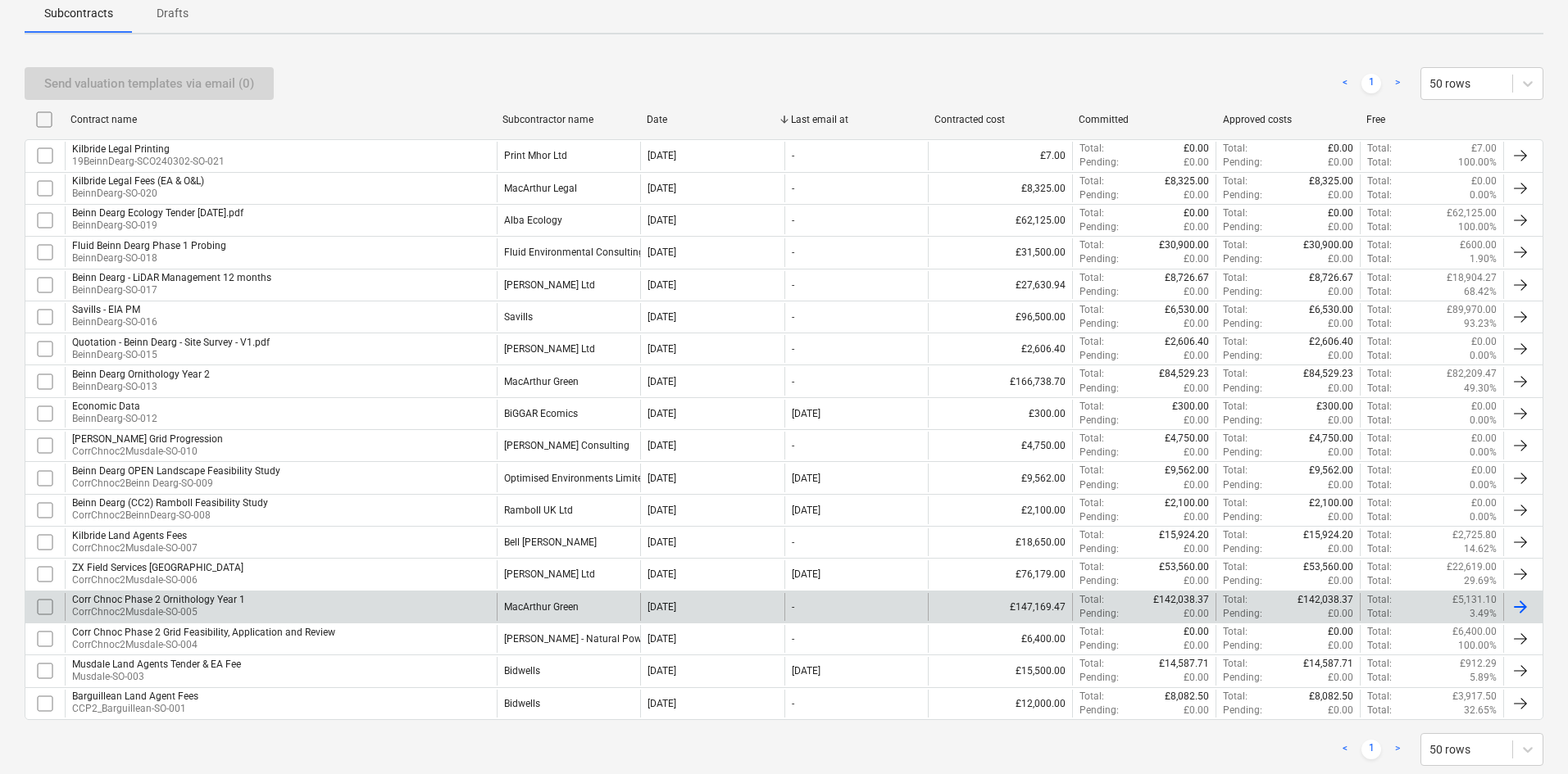
click at [287, 606] on div "Corr Chnoc Phase 2 Ornithology Year 1 CorrChnoc2Musdale-SO-005" at bounding box center [281, 607] width 432 height 27
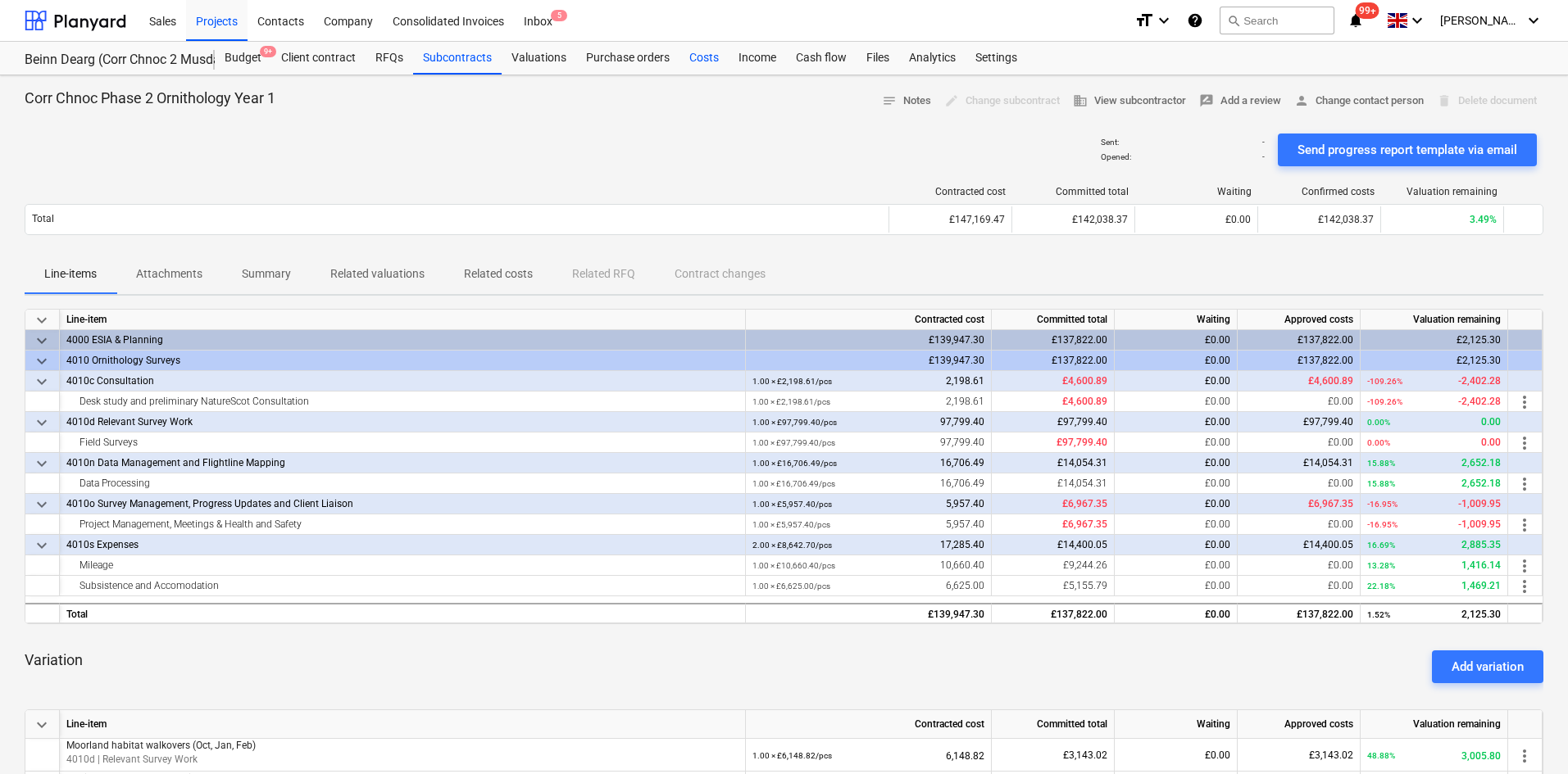
click at [703, 59] on div "Costs" at bounding box center [704, 58] width 49 height 33
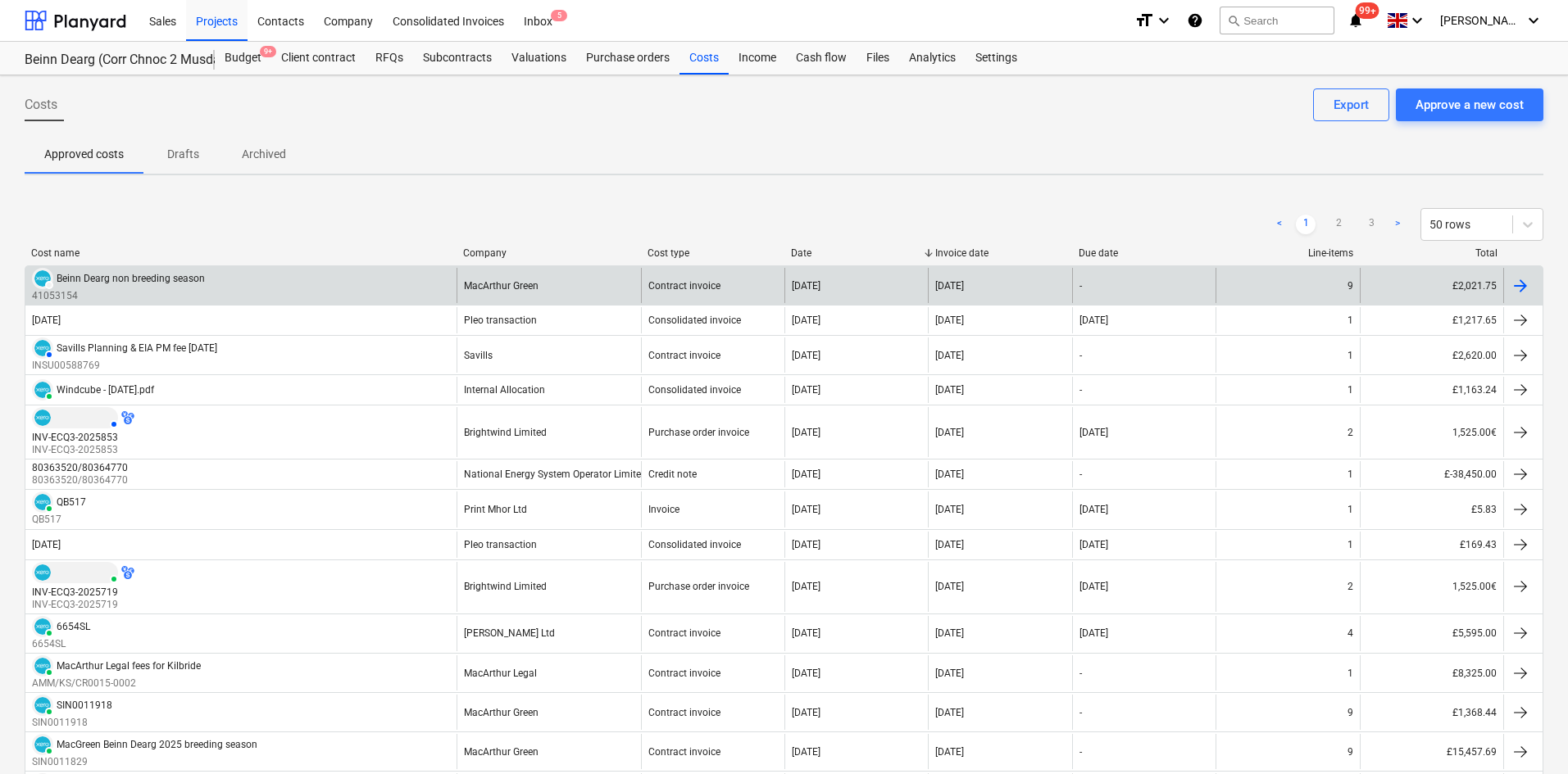
click at [364, 278] on div "DRAFT Beinn Dearg non breeding season 41053154" at bounding box center [241, 285] width 432 height 36
